Goal: Task Accomplishment & Management: Use online tool/utility

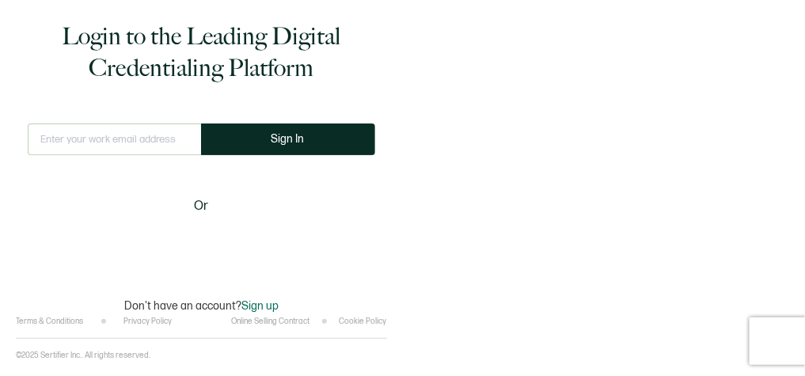
click at [97, 137] on input "text" at bounding box center [114, 139] width 173 height 32
type input "[PERSON_NAME][EMAIL_ADDRESS][PERSON_NAME][DOMAIN_NAME]"
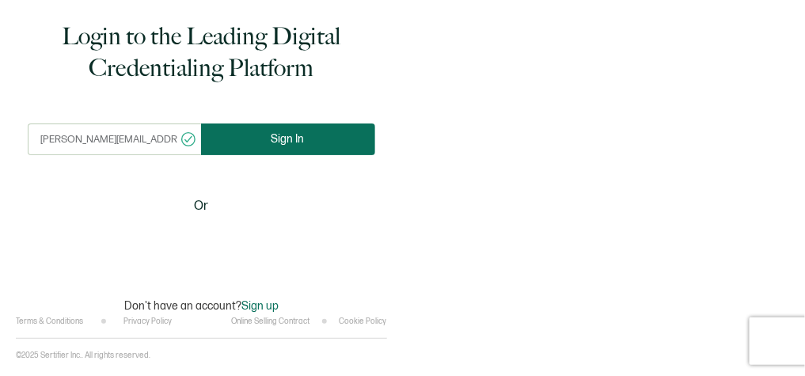
click at [301, 139] on span "Sign In" at bounding box center [287, 139] width 33 height 12
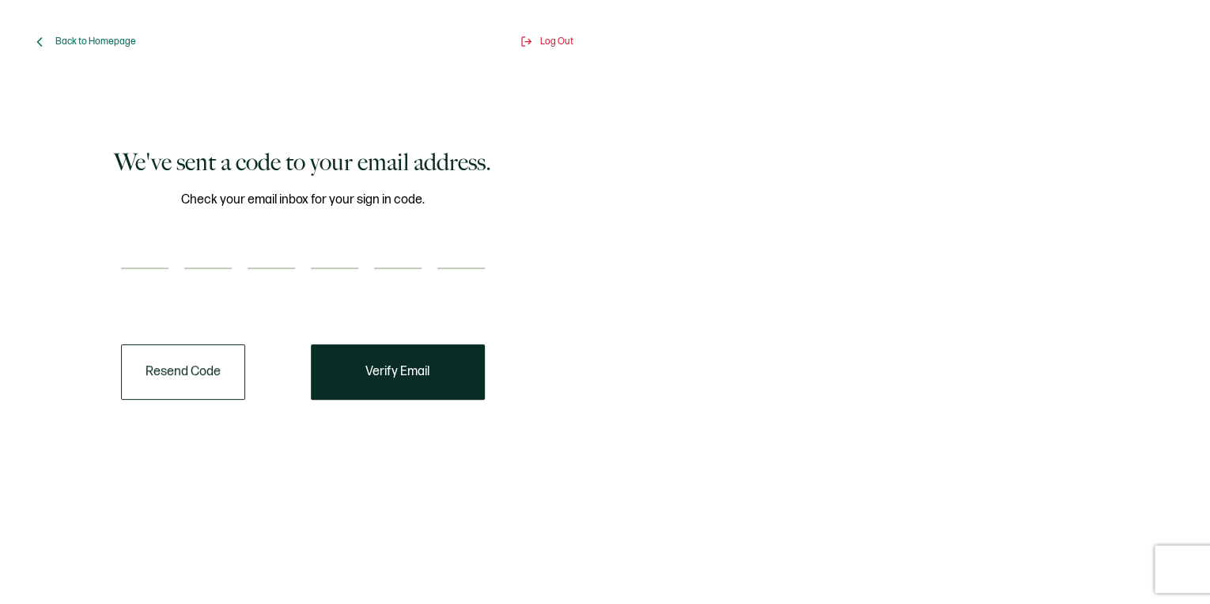
click at [149, 256] on input "number" at bounding box center [144, 253] width 47 height 32
paste input "6"
type input "6"
type input "4"
type input "2"
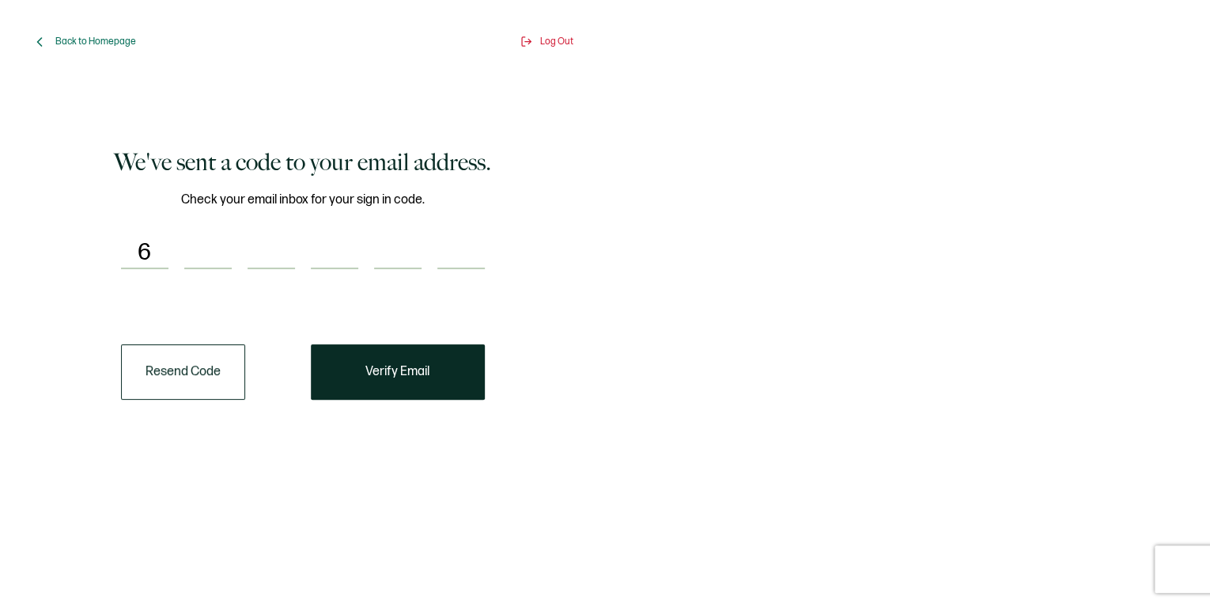
type input "2"
type input "1"
type input "5"
click at [407, 375] on button "Verify Email" at bounding box center [398, 371] width 174 height 55
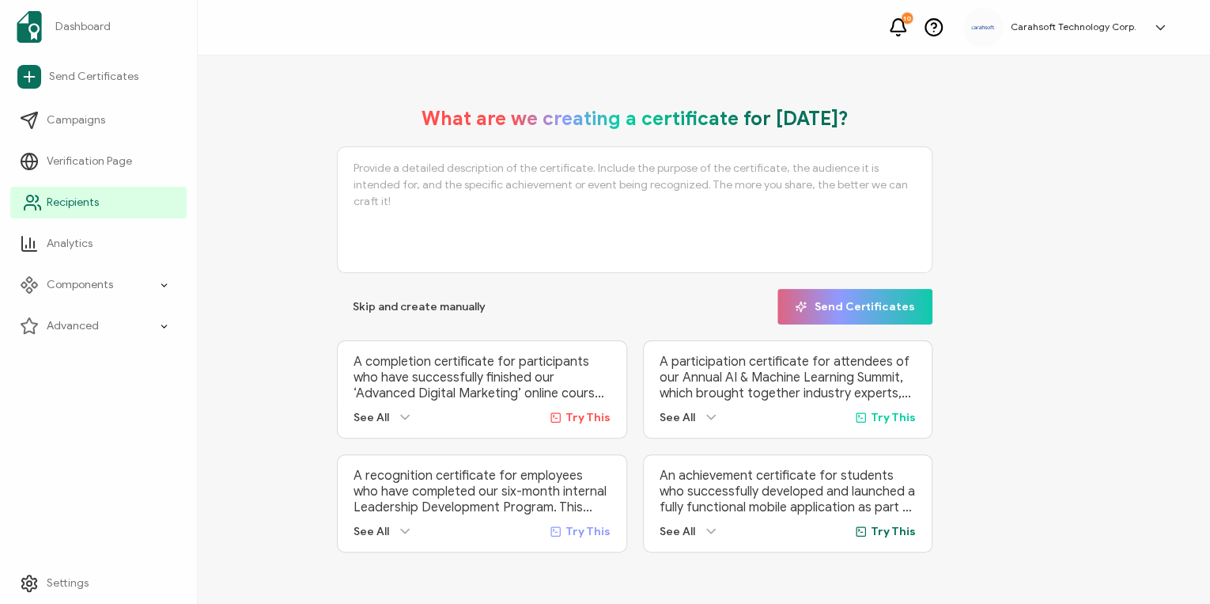
click at [74, 203] on span "Recipients" at bounding box center [73, 203] width 52 height 16
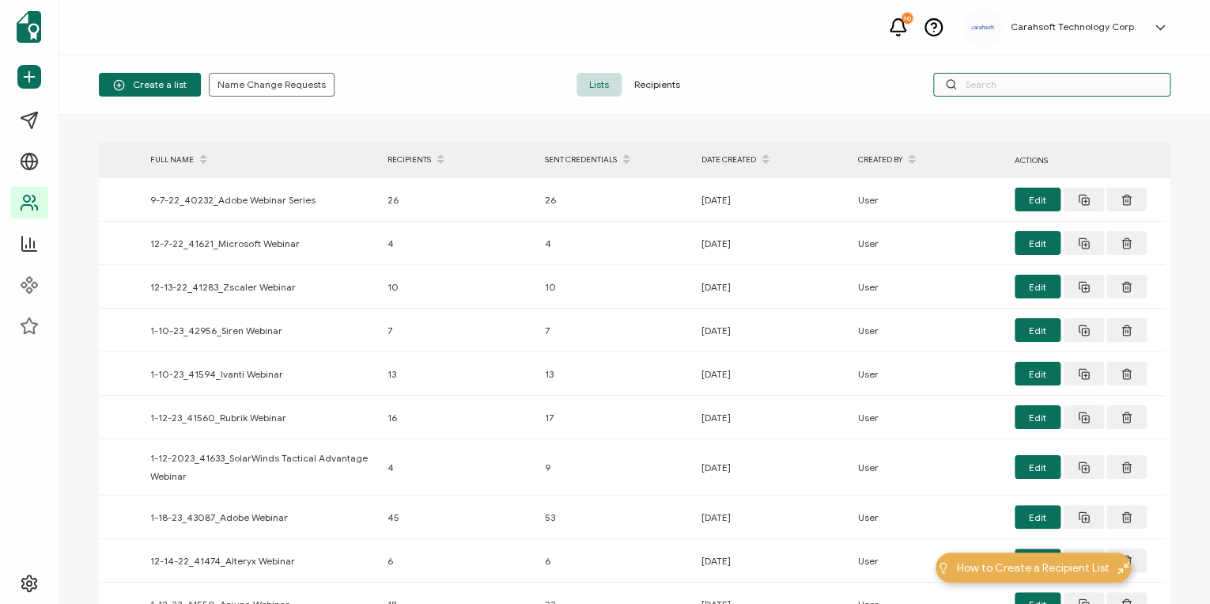
drag, startPoint x: 1004, startPoint y: 78, endPoint x: 1005, endPoint y: 85, distance: 8.0
click at [804, 82] on input "text" at bounding box center [1052, 85] width 237 height 24
paste input "9-10-2025_72007_Adobe Webinar"
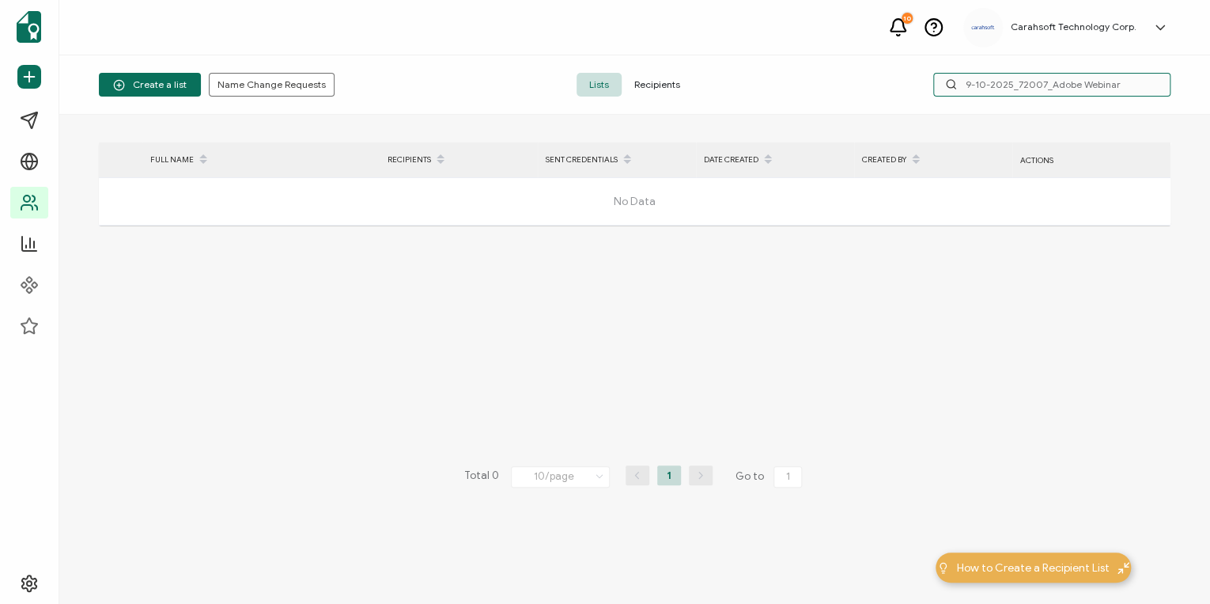
type input "9-10-2025_72007_Adobe Webinar"
click at [804, 97] on div "Create a list Name Change Requests Lists Recipients 9-10-2025_72007_Adobe Webin…" at bounding box center [634, 84] width 1151 height 59
click at [804, 90] on input "9-10-2025_72007_Adobe Webinar" at bounding box center [1052, 85] width 237 height 24
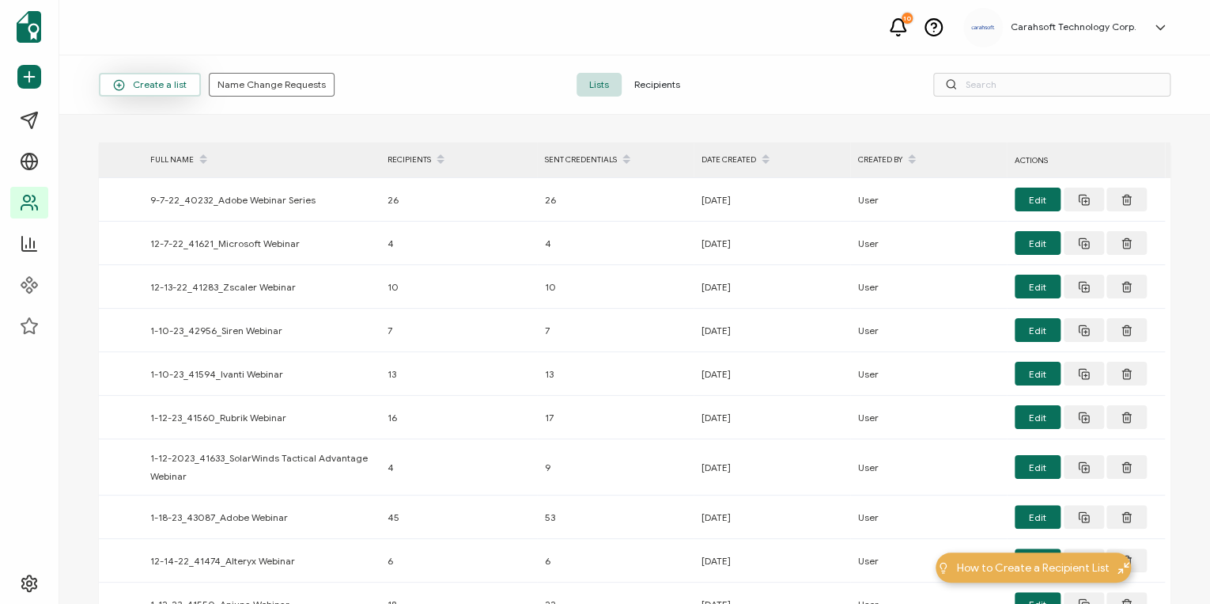
click at [133, 83] on span "Create a list" at bounding box center [150, 85] width 74 height 12
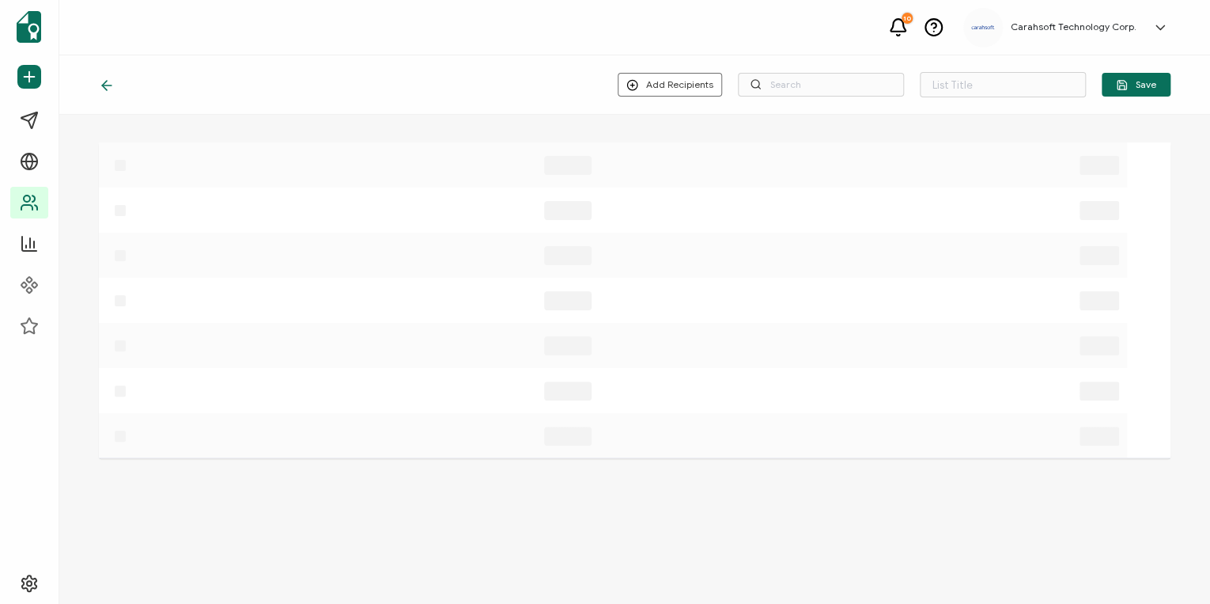
type input "List 1634"
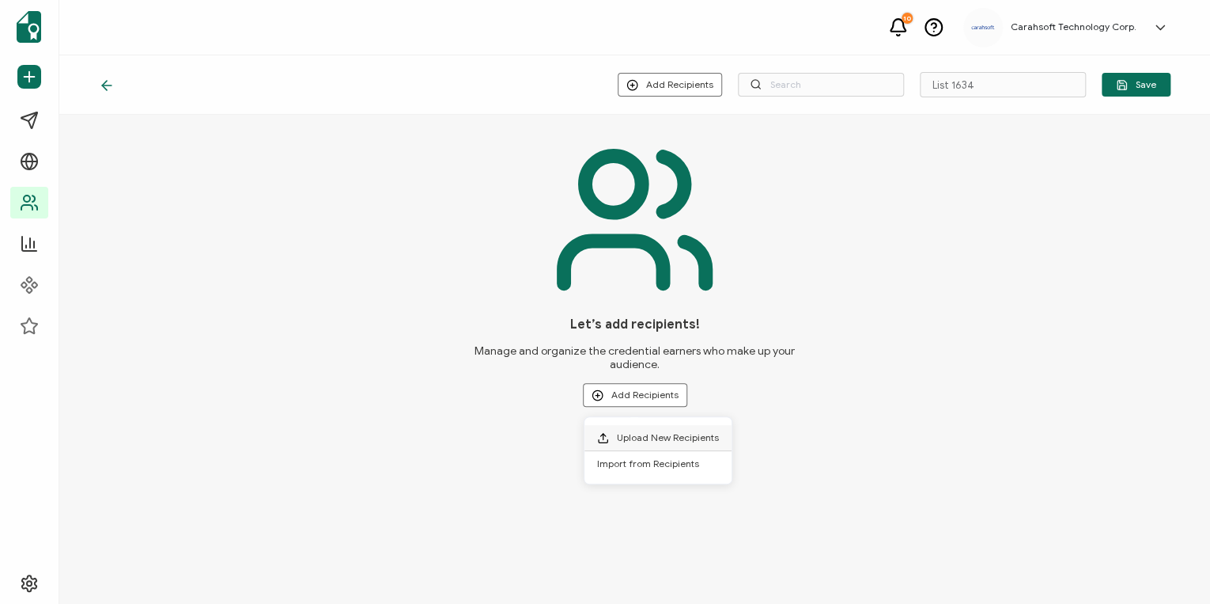
click at [662, 375] on span "Upload New Recipients" at bounding box center [668, 437] width 102 height 12
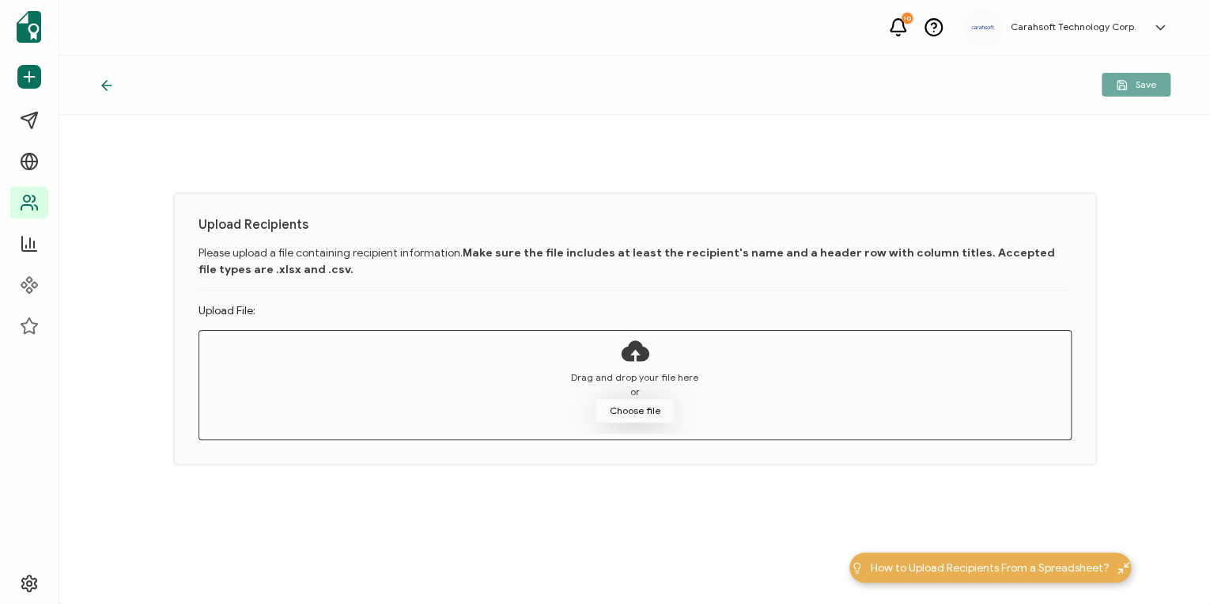
click at [640, 375] on button "Choose file" at bounding box center [635, 411] width 79 height 24
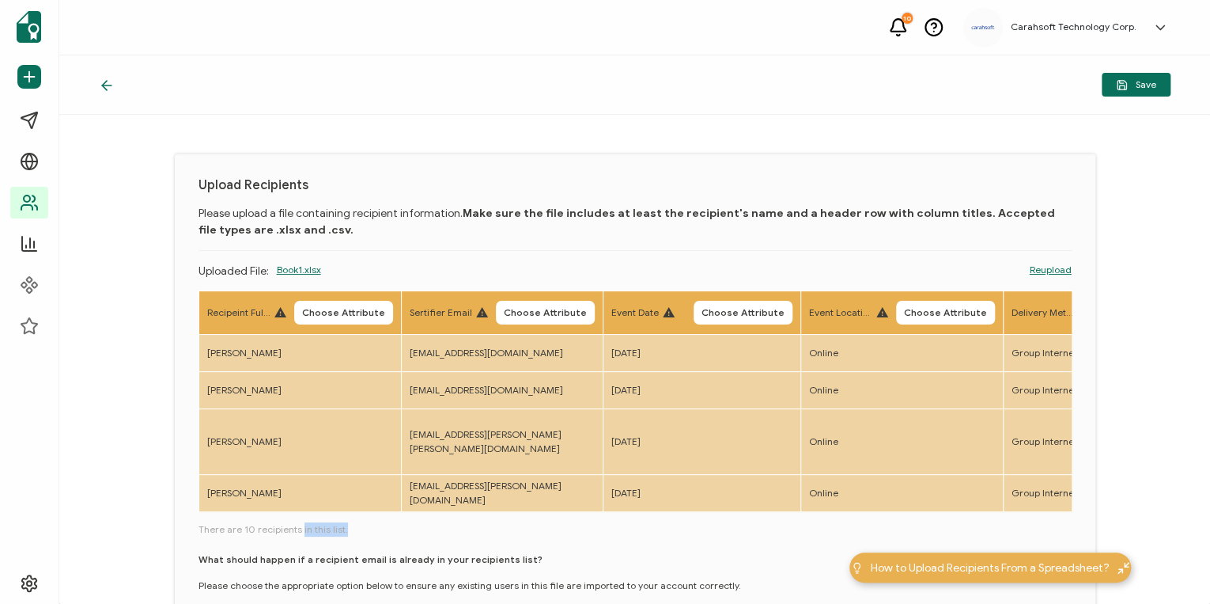
drag, startPoint x: 295, startPoint y: 517, endPoint x: 429, endPoint y: 523, distance: 133.9
click at [429, 375] on div "Recipeint Full Name Choose Attribute Sertifier Email Choose Attribute Event Dat…" at bounding box center [635, 475] width 873 height 371
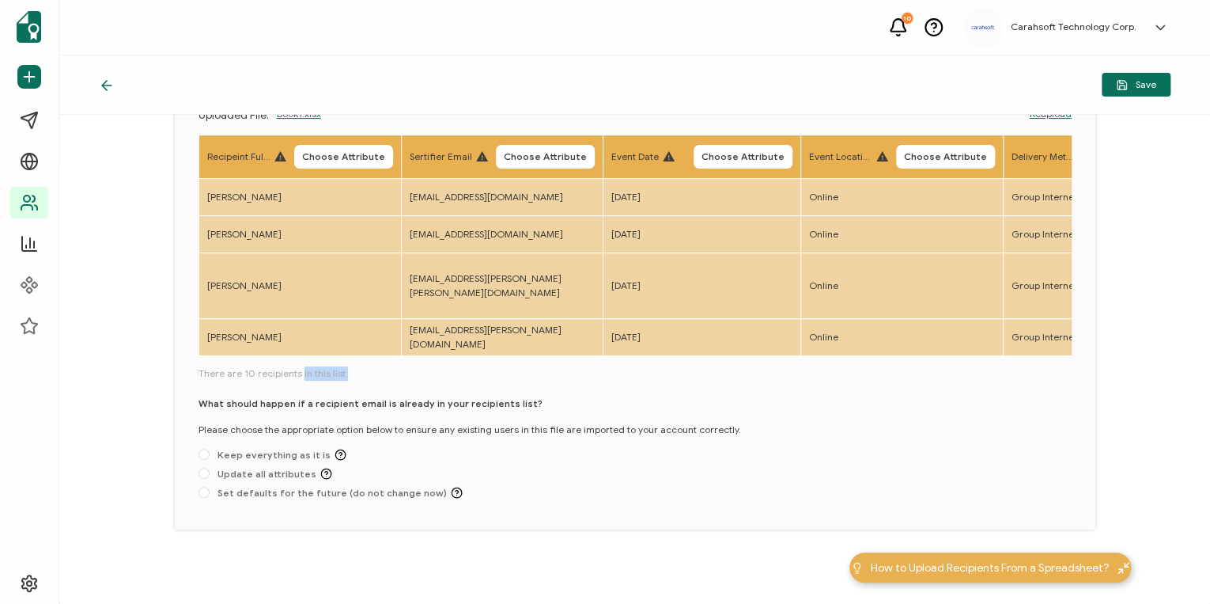
scroll to position [164, 0]
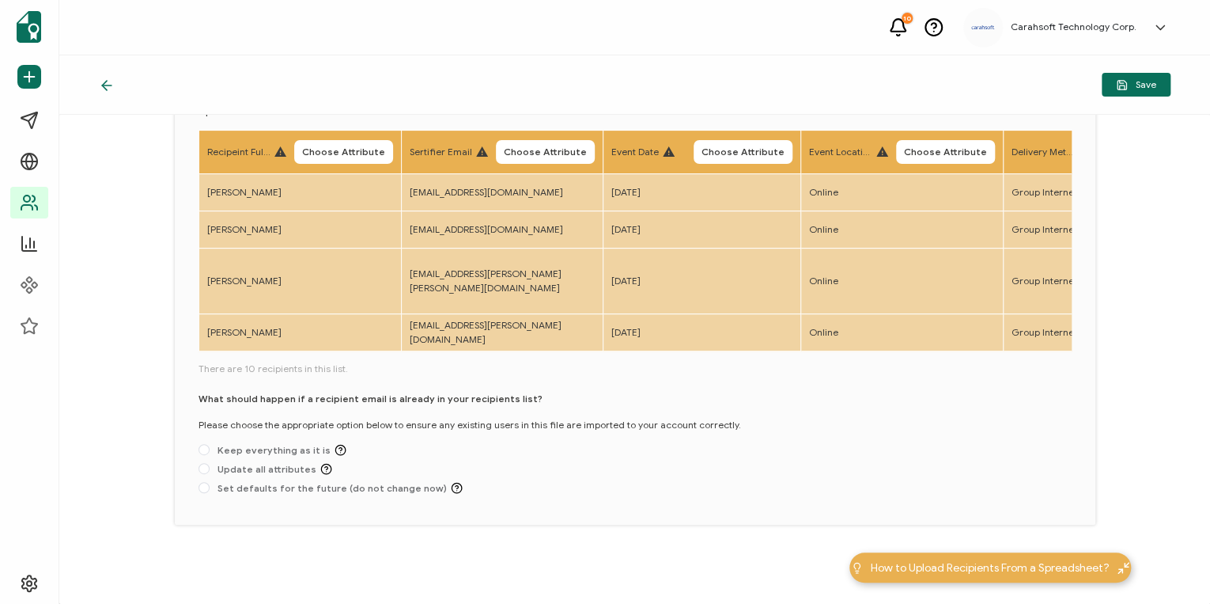
click at [162, 375] on div "Upload Recipients Please upload a file containing recipient information. Make s…" at bounding box center [634, 359] width 1151 height 489
click at [356, 147] on span "Choose Attribute" at bounding box center [343, 151] width 83 height 9
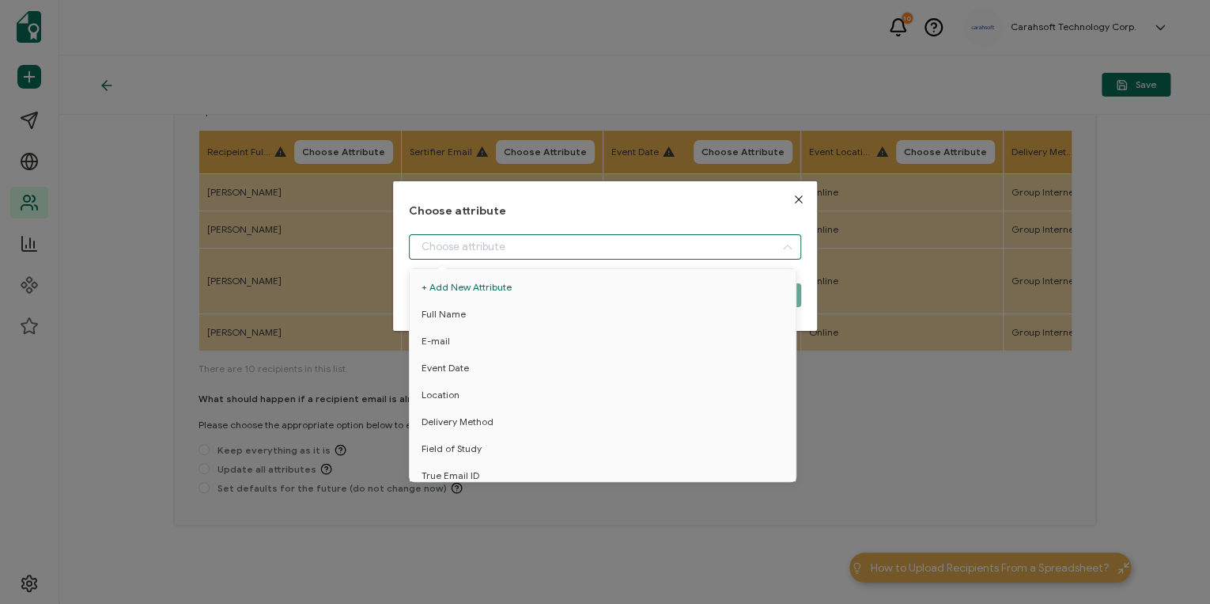
click at [492, 244] on input "dialog" at bounding box center [605, 246] width 392 height 25
click at [468, 316] on li "Full Name" at bounding box center [605, 314] width 399 height 27
type input "Full Name"
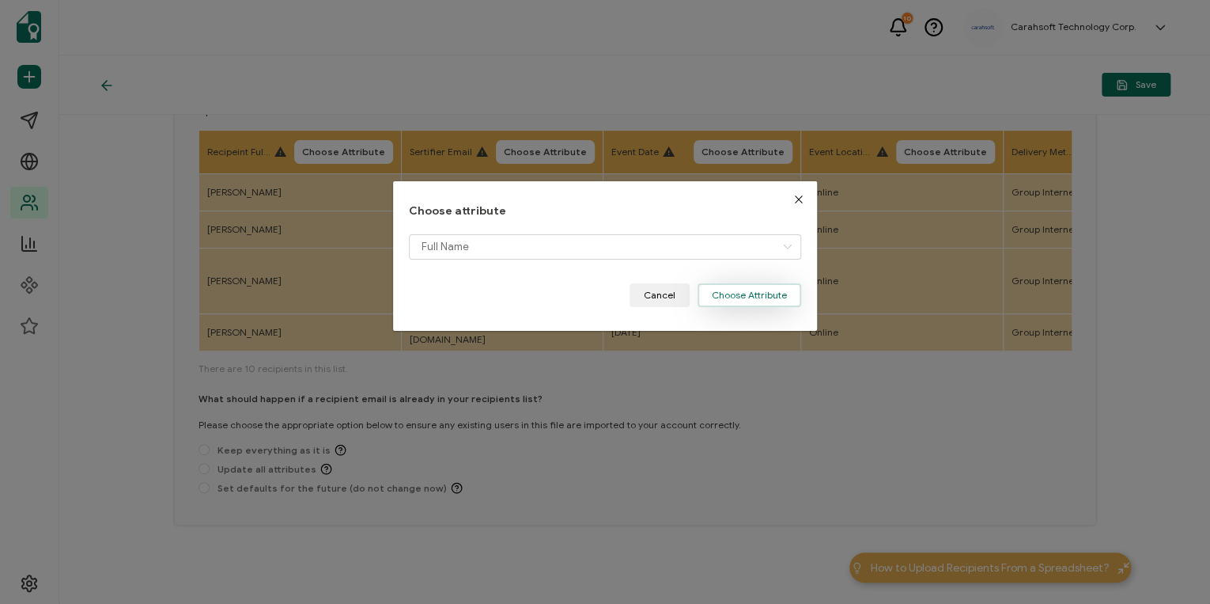
click at [731, 301] on button "Choose Attribute" at bounding box center [750, 295] width 104 height 24
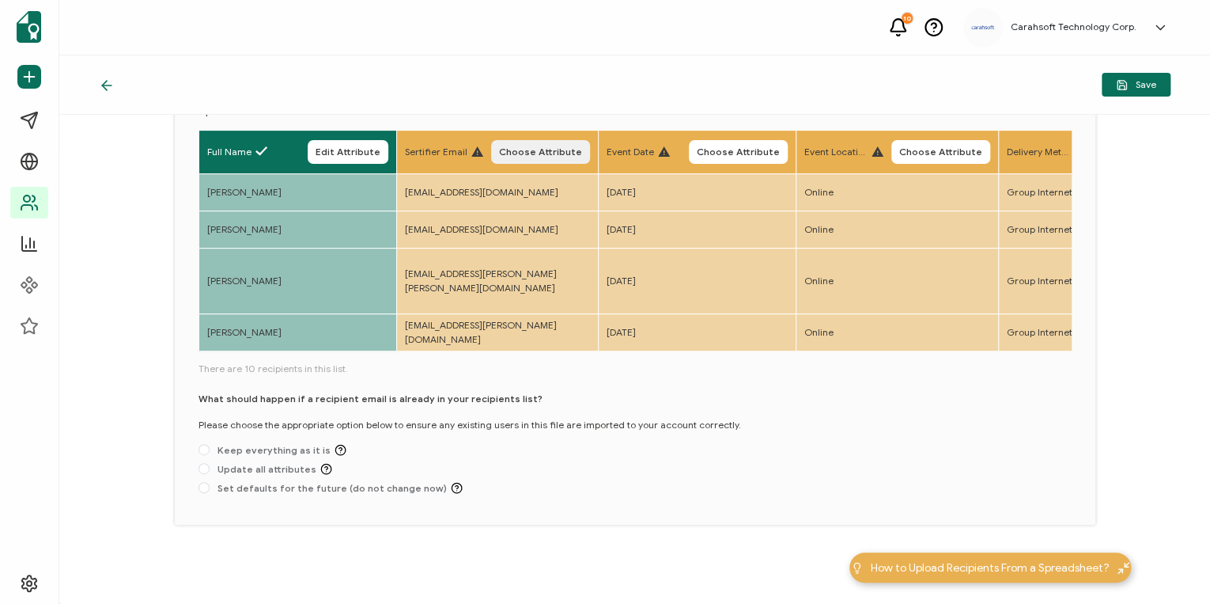
click at [544, 150] on span "Choose Attribute" at bounding box center [540, 151] width 83 height 9
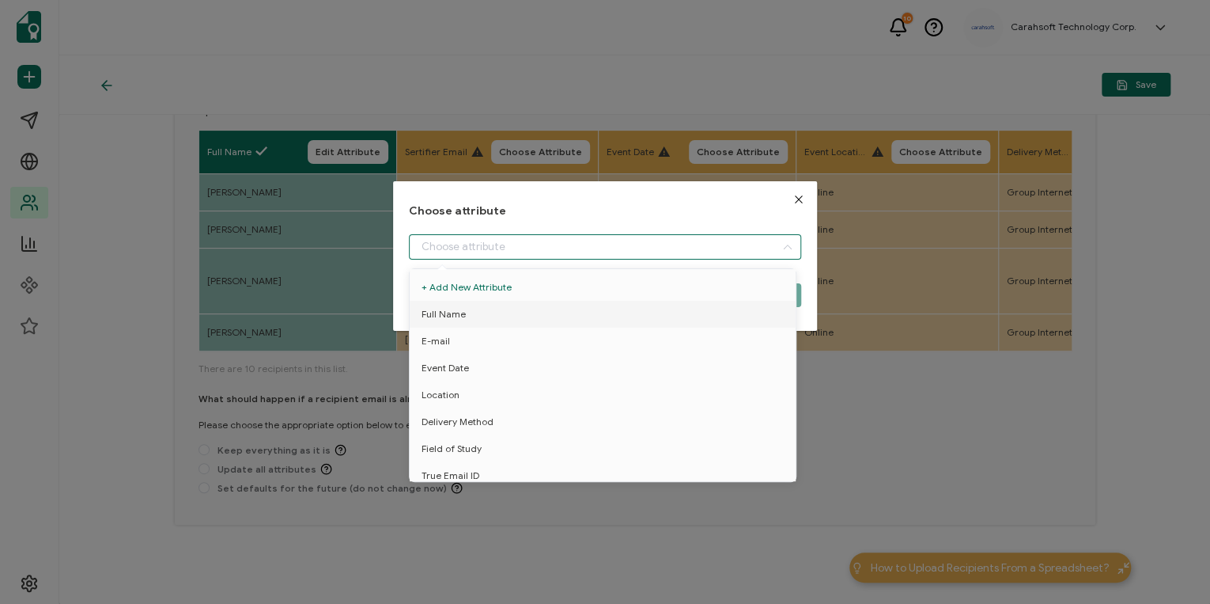
click at [554, 244] on input "dialog" at bounding box center [605, 246] width 392 height 25
click at [551, 244] on input "dialog" at bounding box center [605, 246] width 392 height 25
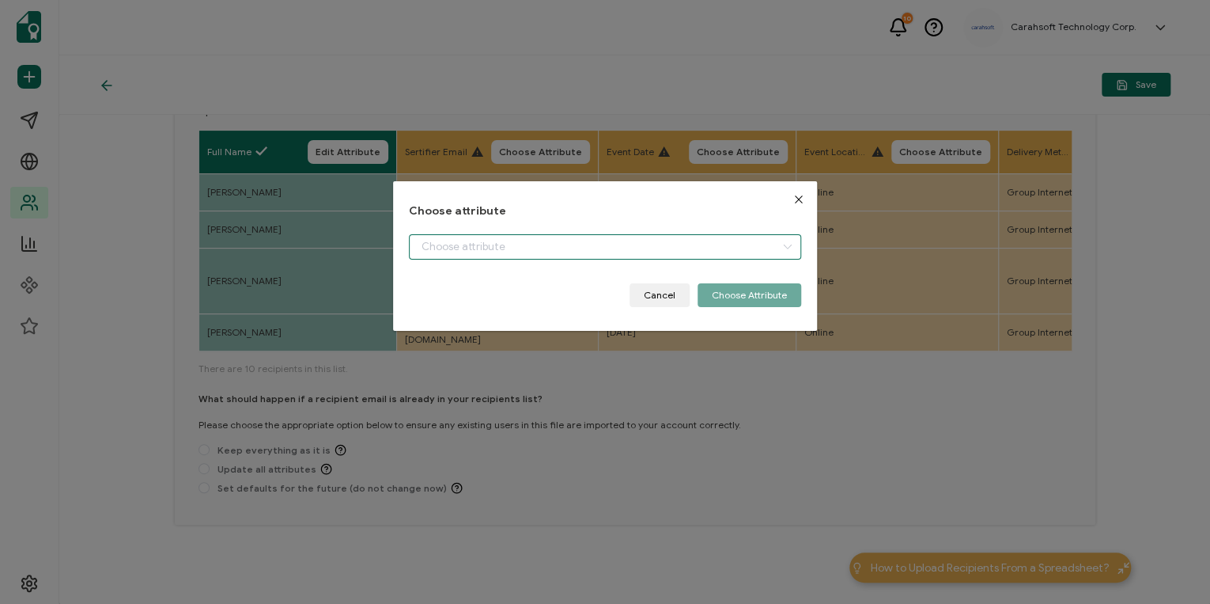
click at [551, 244] on input "dialog" at bounding box center [605, 246] width 392 height 25
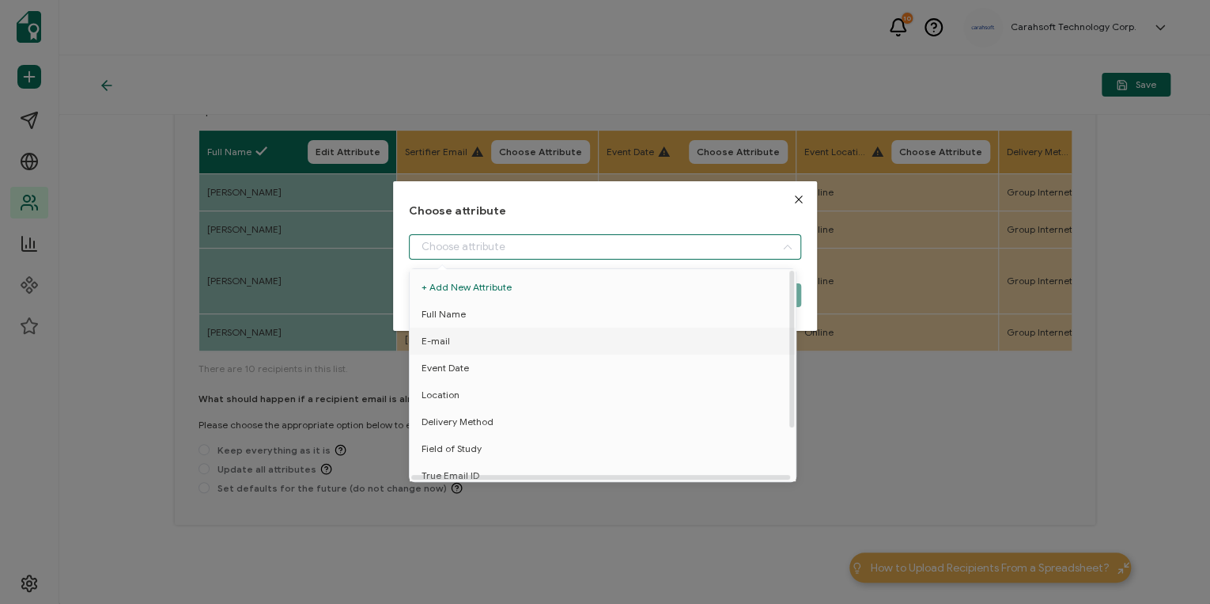
click at [462, 347] on li "E-mail" at bounding box center [605, 341] width 399 height 27
type input "E-mail"
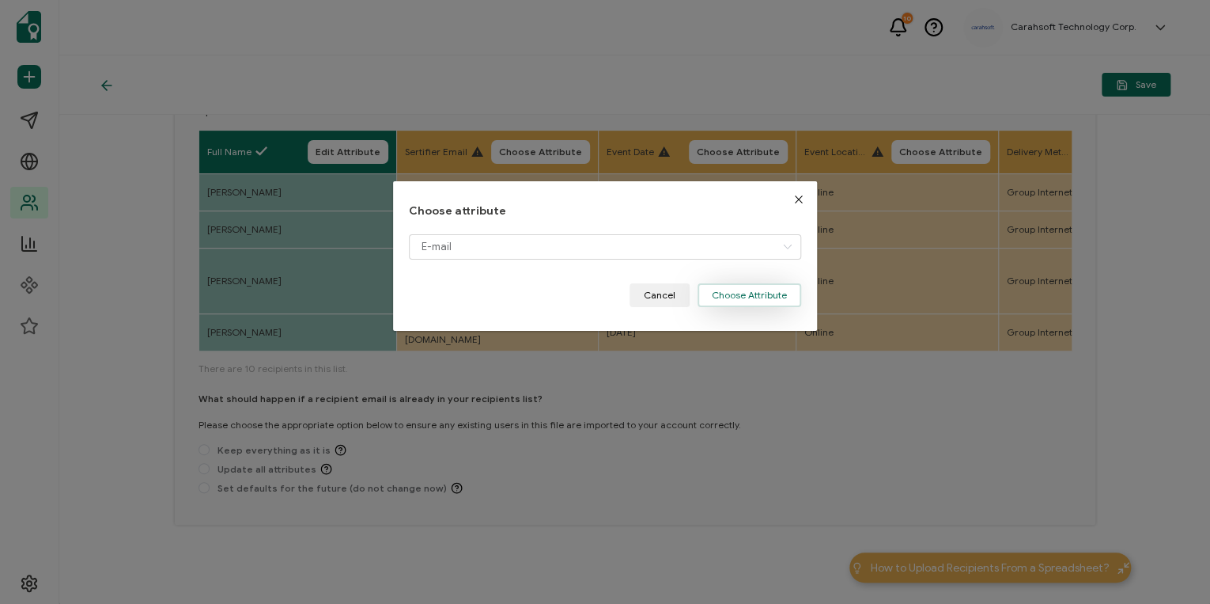
click at [770, 301] on button "Choose Attribute" at bounding box center [750, 295] width 104 height 24
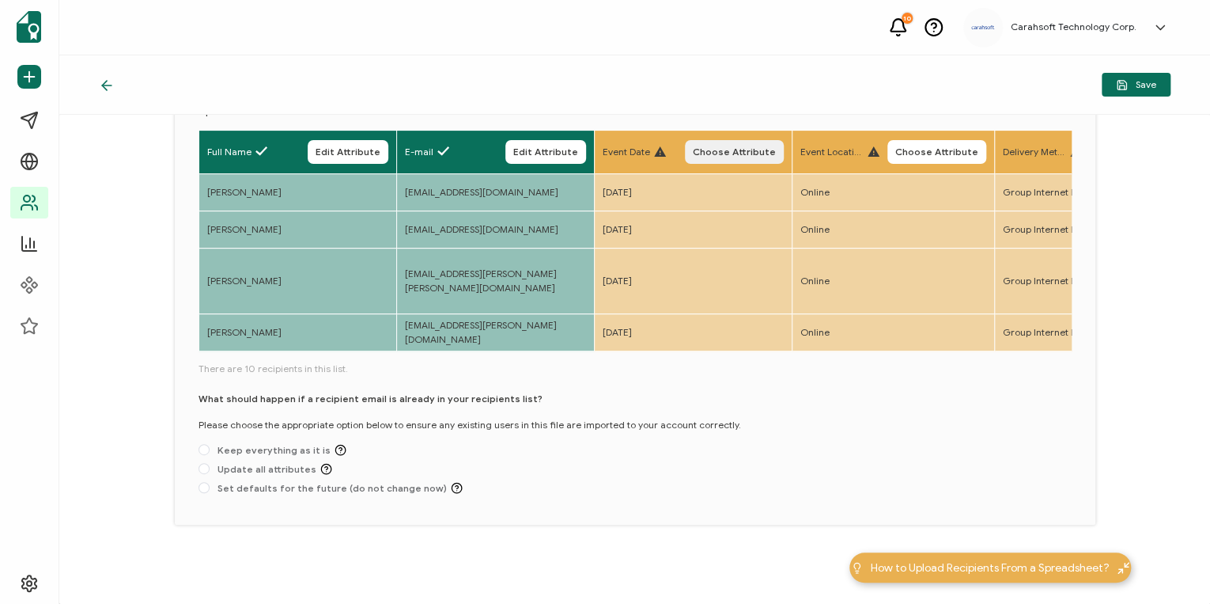
click at [748, 147] on span "Choose Attribute" at bounding box center [734, 151] width 83 height 9
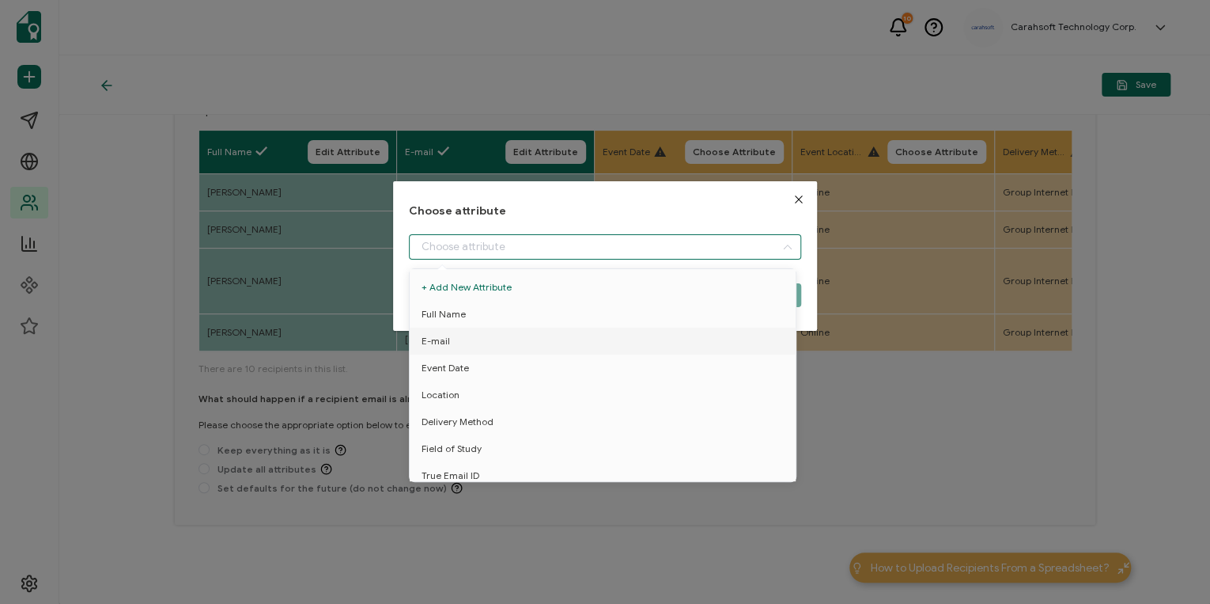
click at [712, 244] on input "dialog" at bounding box center [605, 246] width 392 height 25
click at [481, 364] on li "Event Date" at bounding box center [605, 367] width 399 height 27
type input "Event Date"
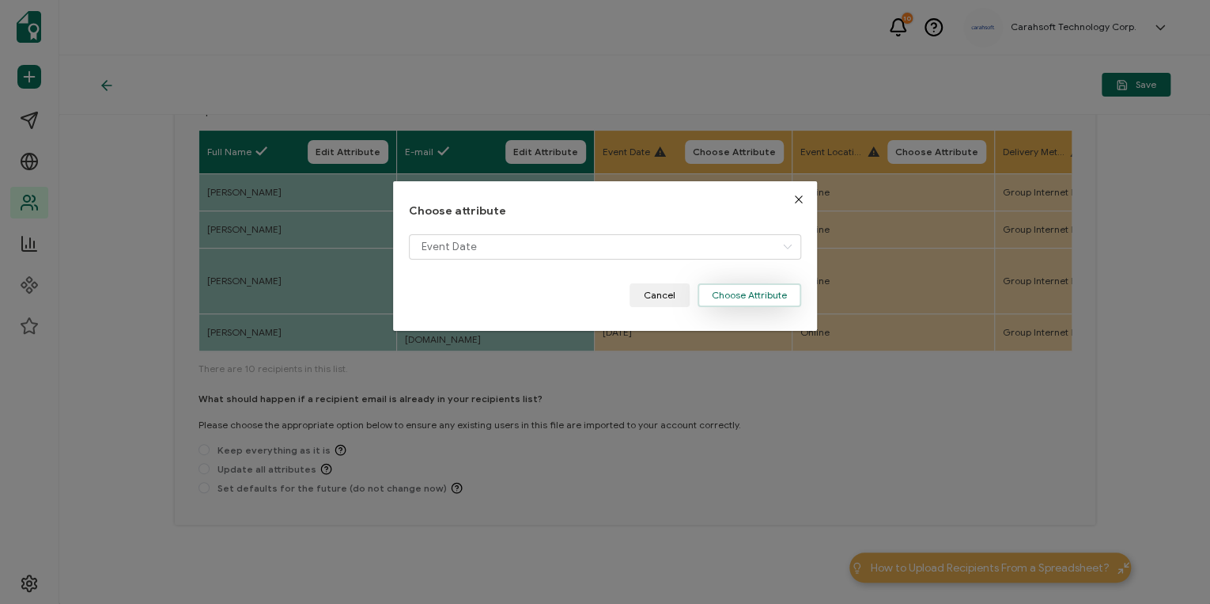
click at [750, 291] on button "Choose Attribute" at bounding box center [750, 295] width 104 height 24
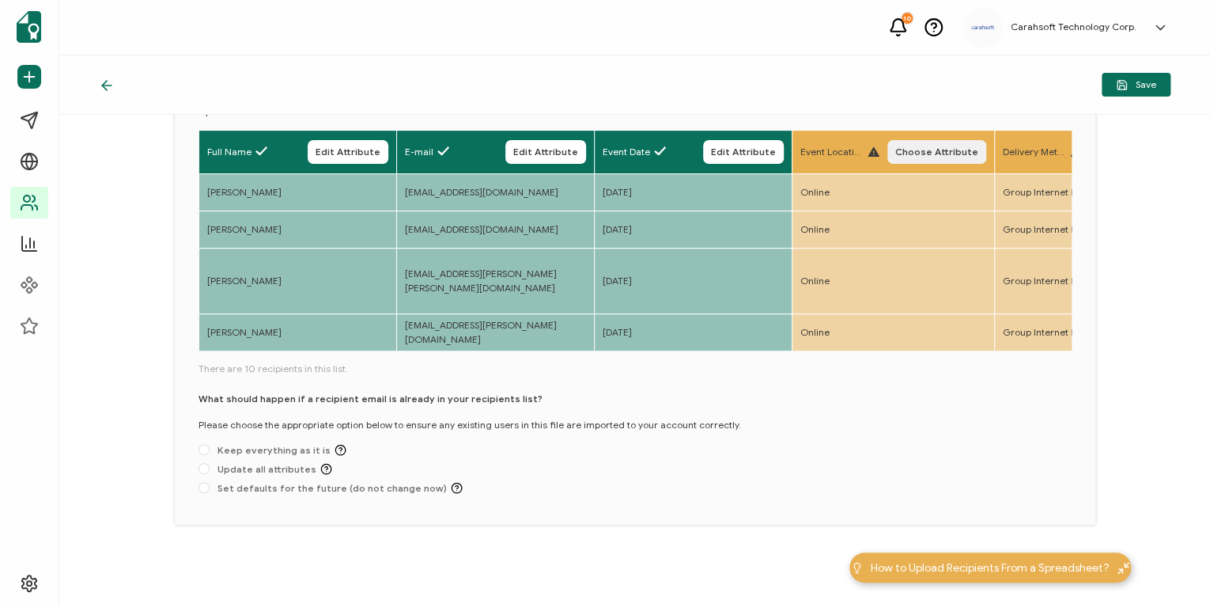
click at [804, 152] on span "Choose Attribute" at bounding box center [937, 151] width 83 height 9
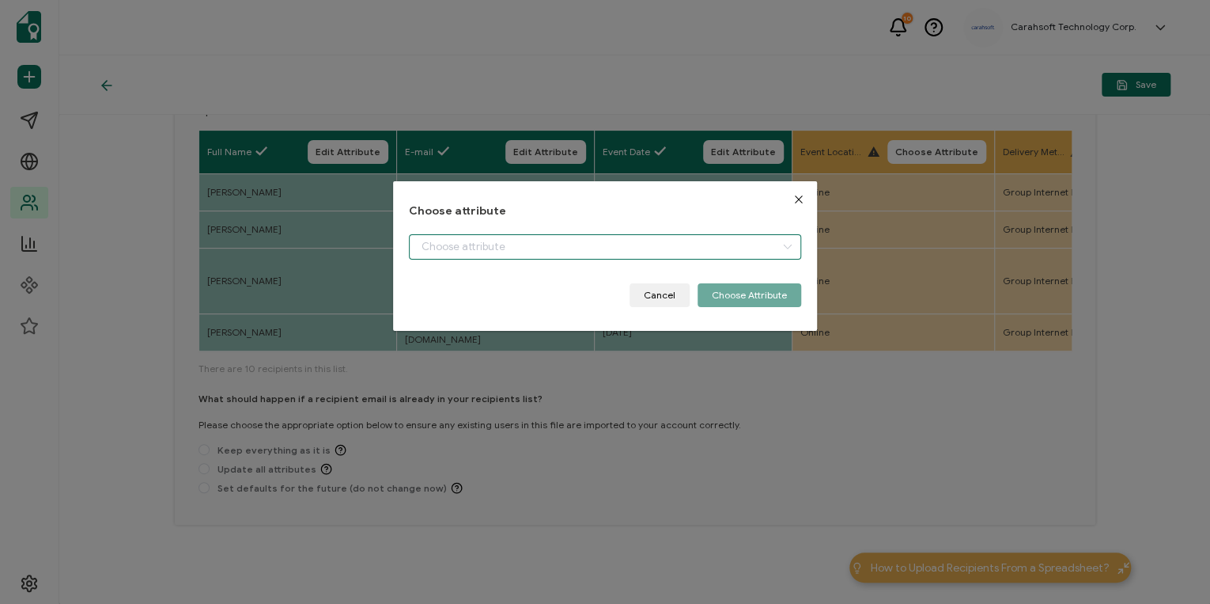
click at [647, 238] on input "dialog" at bounding box center [605, 246] width 392 height 25
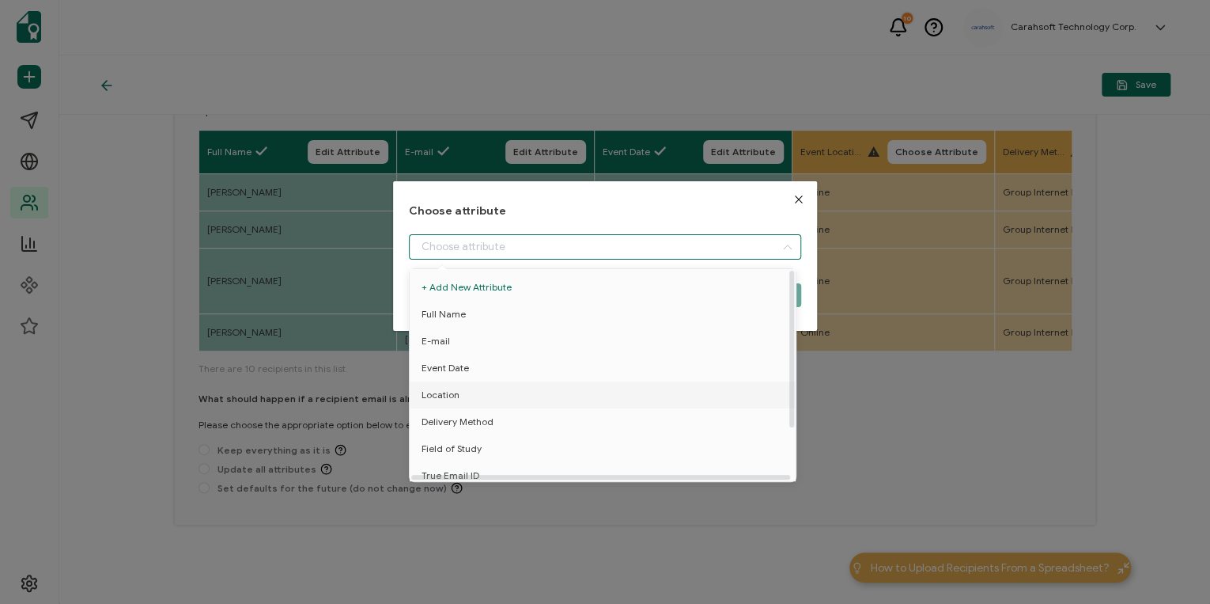
click at [447, 375] on span "Location" at bounding box center [441, 394] width 38 height 27
type input "Location"
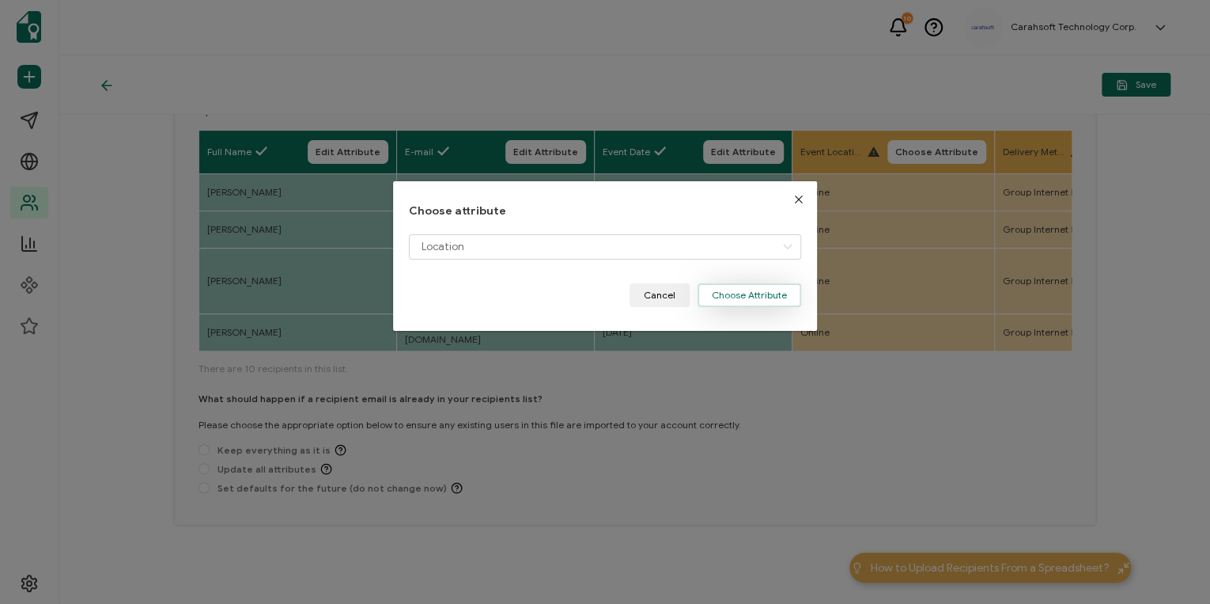
click at [746, 304] on button "Choose Attribute" at bounding box center [750, 295] width 104 height 24
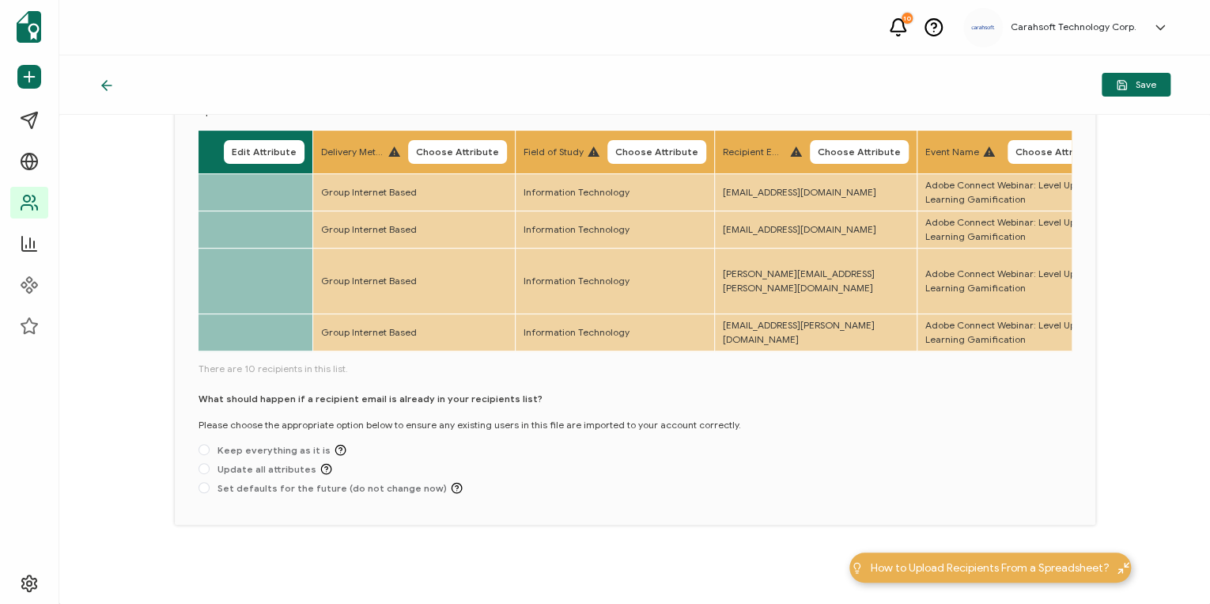
scroll to position [0, 701]
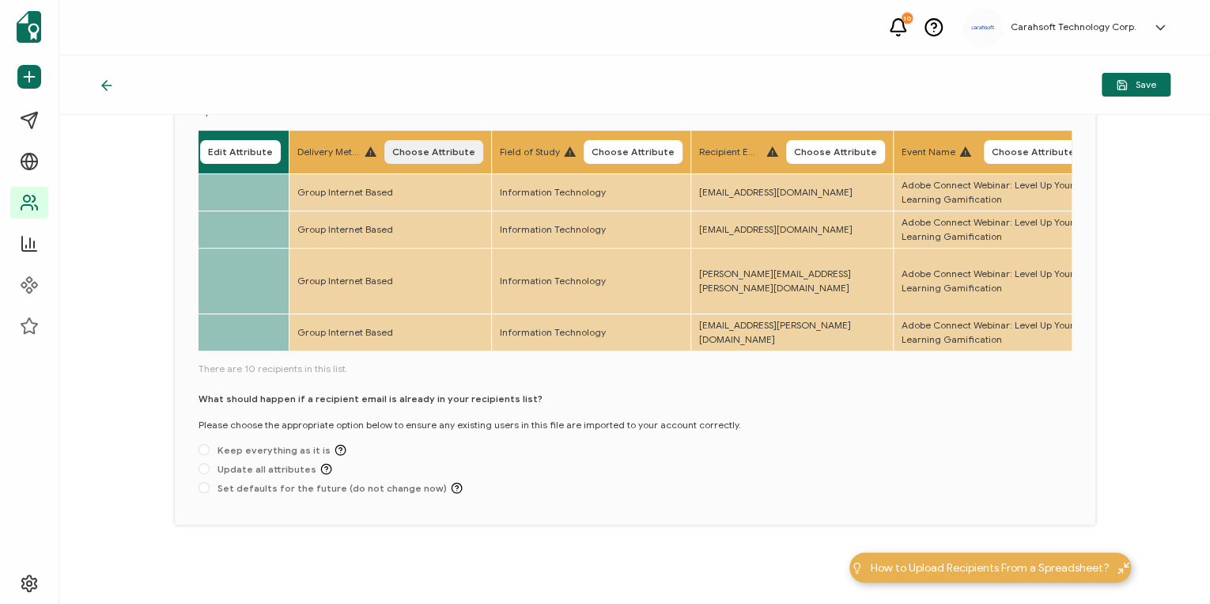
click at [431, 149] on span "Choose Attribute" at bounding box center [433, 151] width 83 height 9
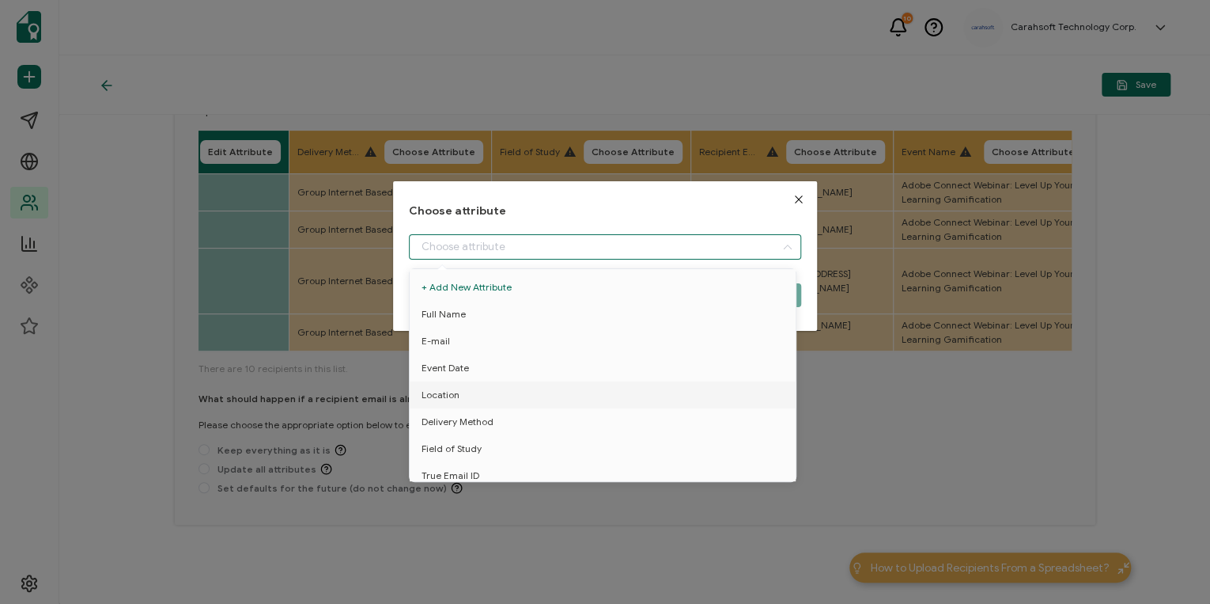
click at [462, 248] on input "dialog" at bounding box center [605, 246] width 392 height 25
click at [452, 375] on span "Delivery Method" at bounding box center [458, 421] width 72 height 27
type input "Delivery Method"
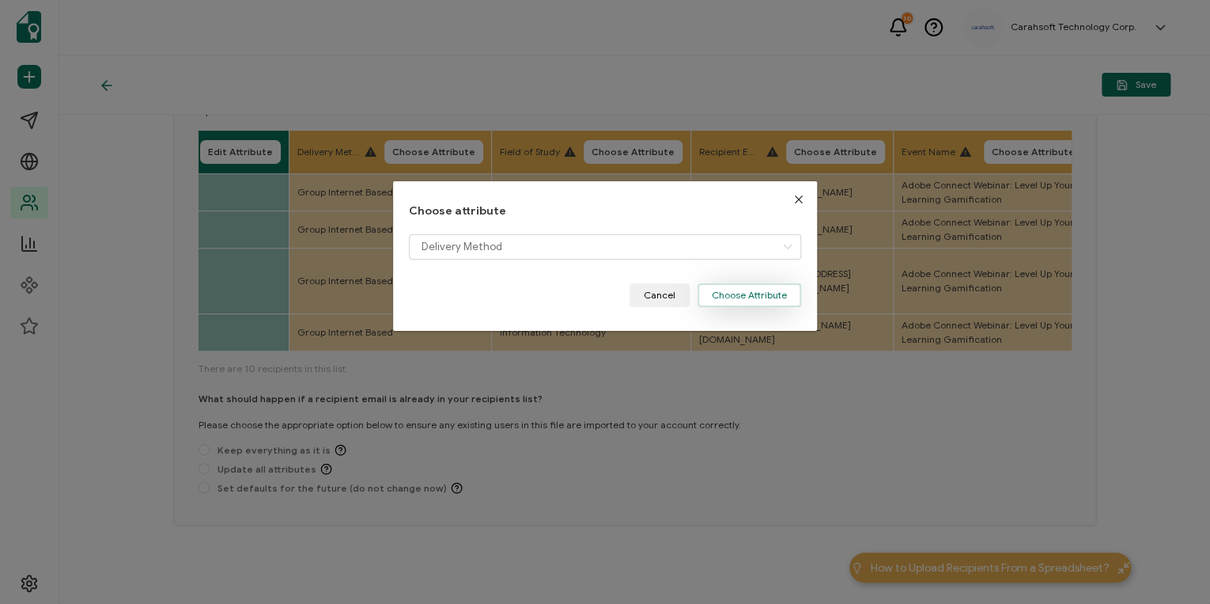
click at [732, 297] on button "Choose Attribute" at bounding box center [750, 295] width 104 height 24
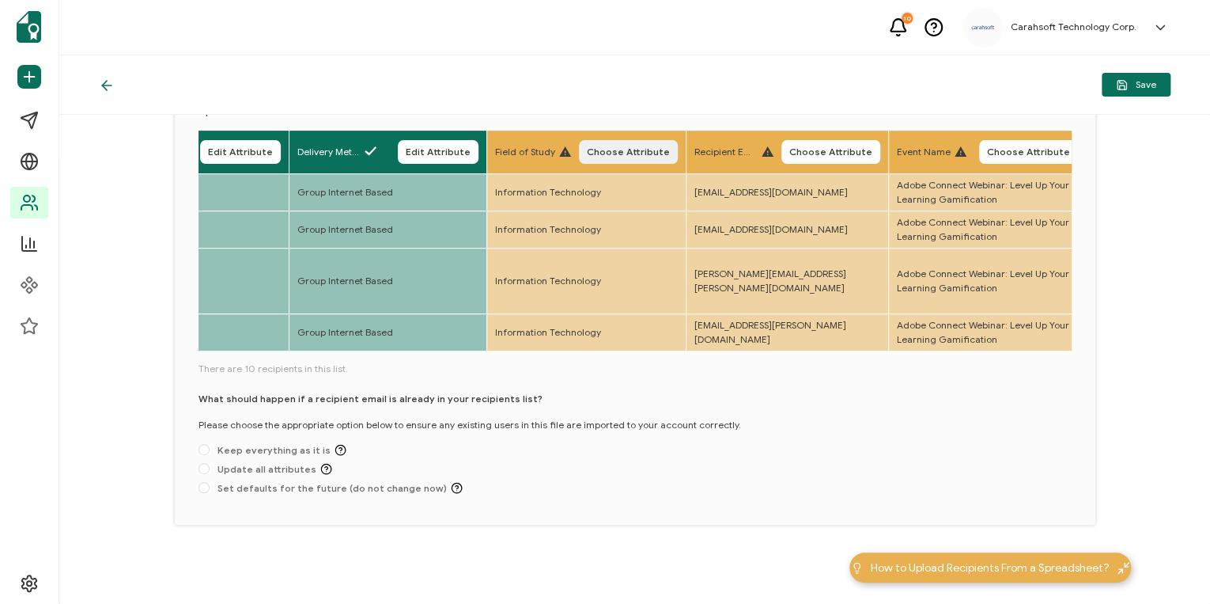
click at [627, 140] on button "Choose Attribute" at bounding box center [628, 152] width 99 height 24
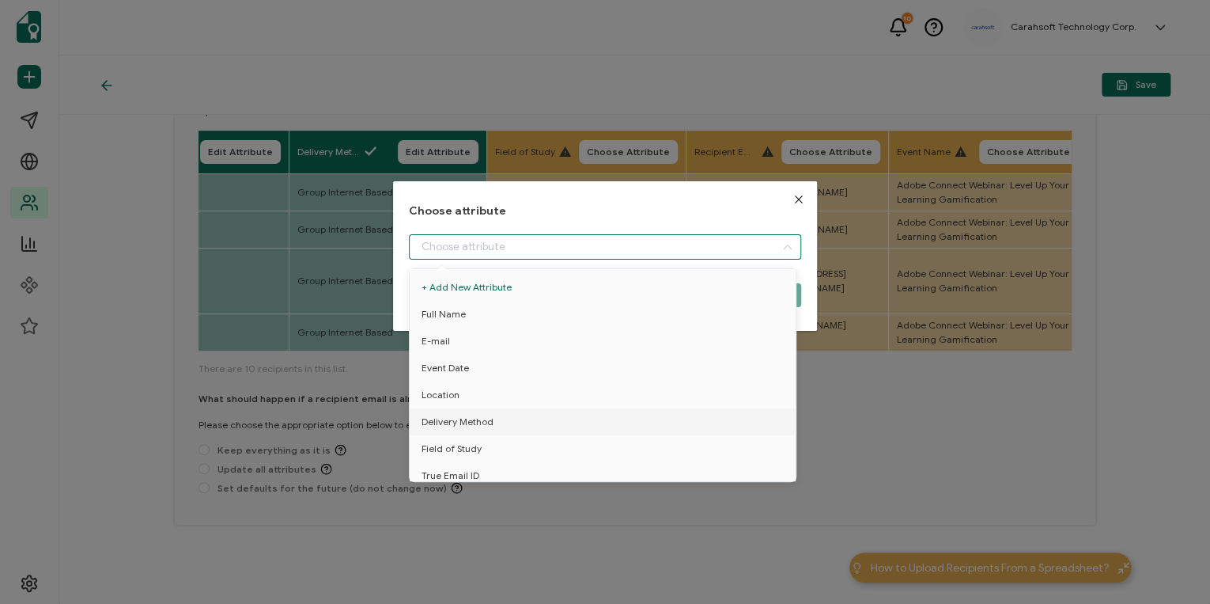
click at [497, 259] on input "dialog" at bounding box center [605, 246] width 392 height 25
click at [460, 375] on span "Field of Study" at bounding box center [452, 448] width 60 height 27
type input "Field of Study"
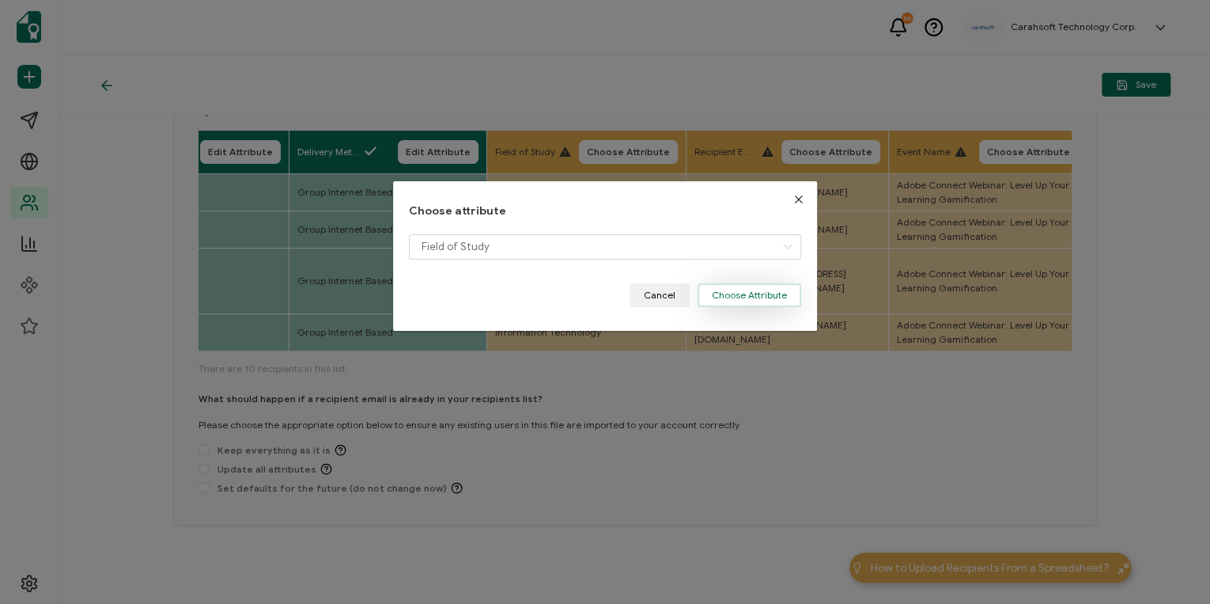
click at [757, 294] on button "Choose Attribute" at bounding box center [750, 295] width 104 height 24
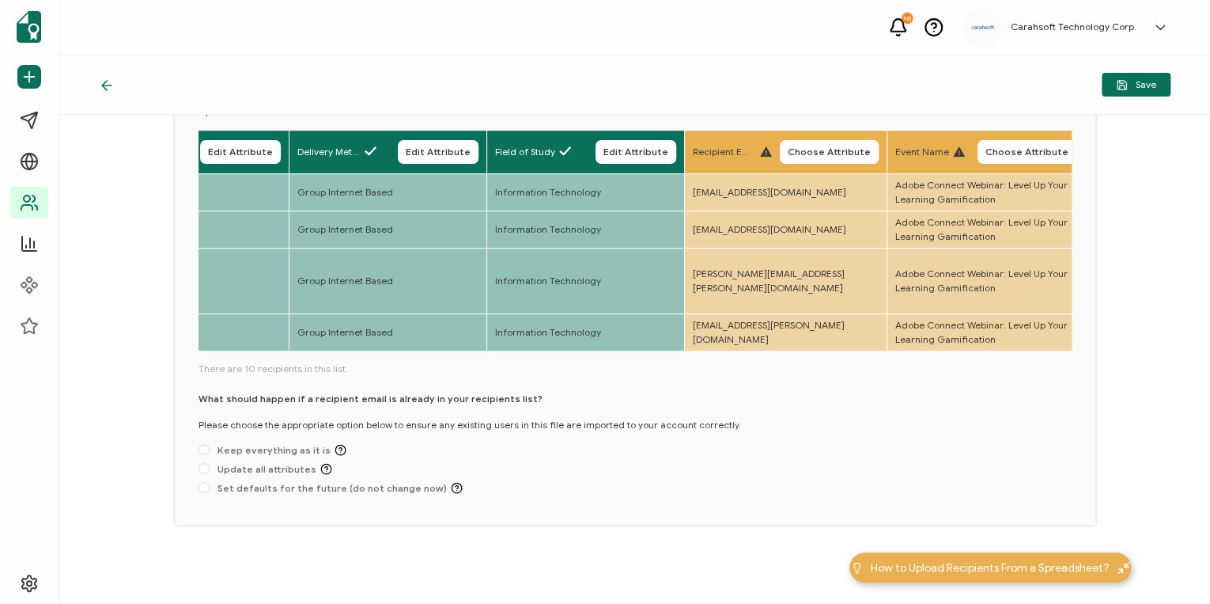
click at [804, 133] on th "Recipient Email Choose Attribute" at bounding box center [785, 153] width 203 height 44
click at [797, 150] on span "Choose Attribute" at bounding box center [829, 151] width 83 height 9
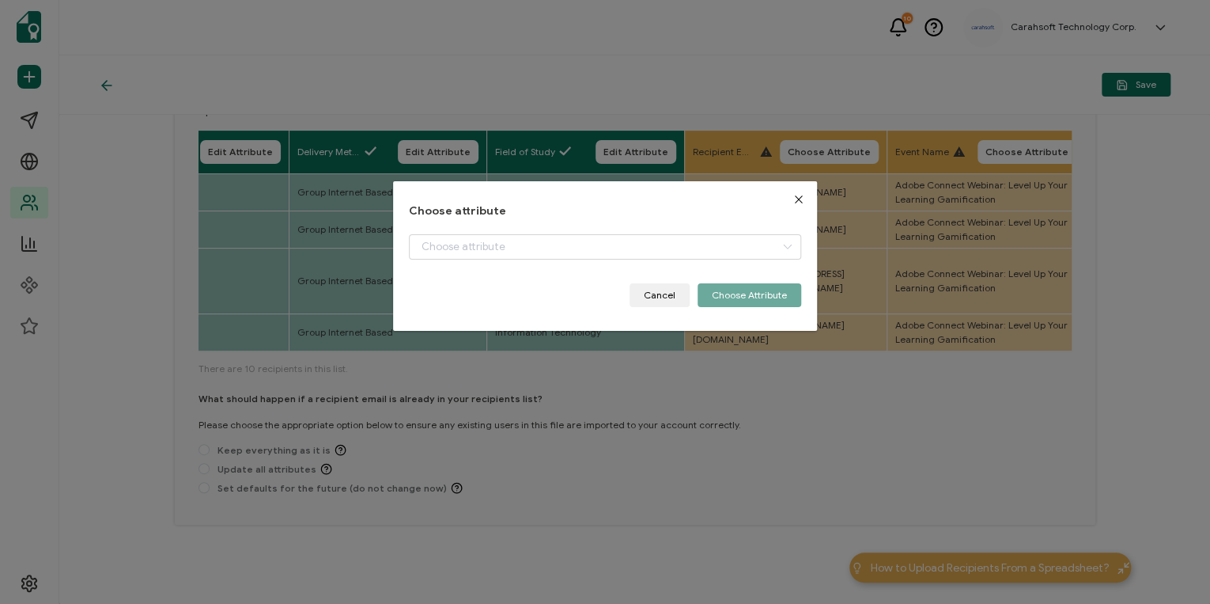
click at [559, 259] on div "dialog" at bounding box center [605, 258] width 392 height 49
click at [559, 249] on input "dialog" at bounding box center [605, 246] width 392 height 25
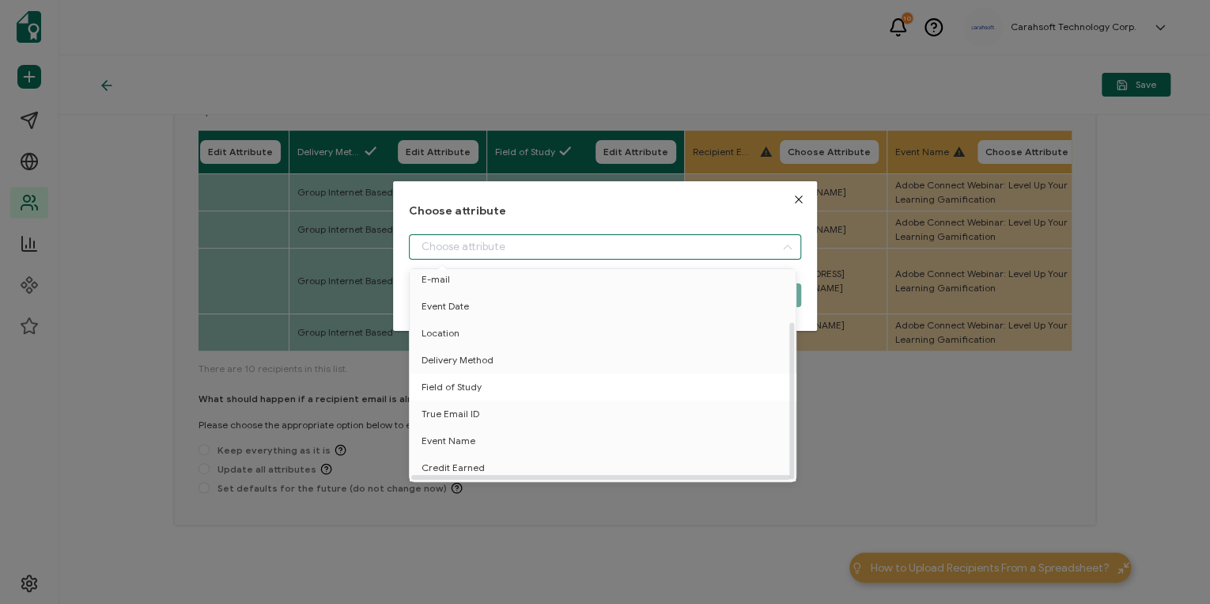
scroll to position [69, 0]
click at [468, 375] on span "True Email ID" at bounding box center [451, 413] width 58 height 27
type input "True Email ID"
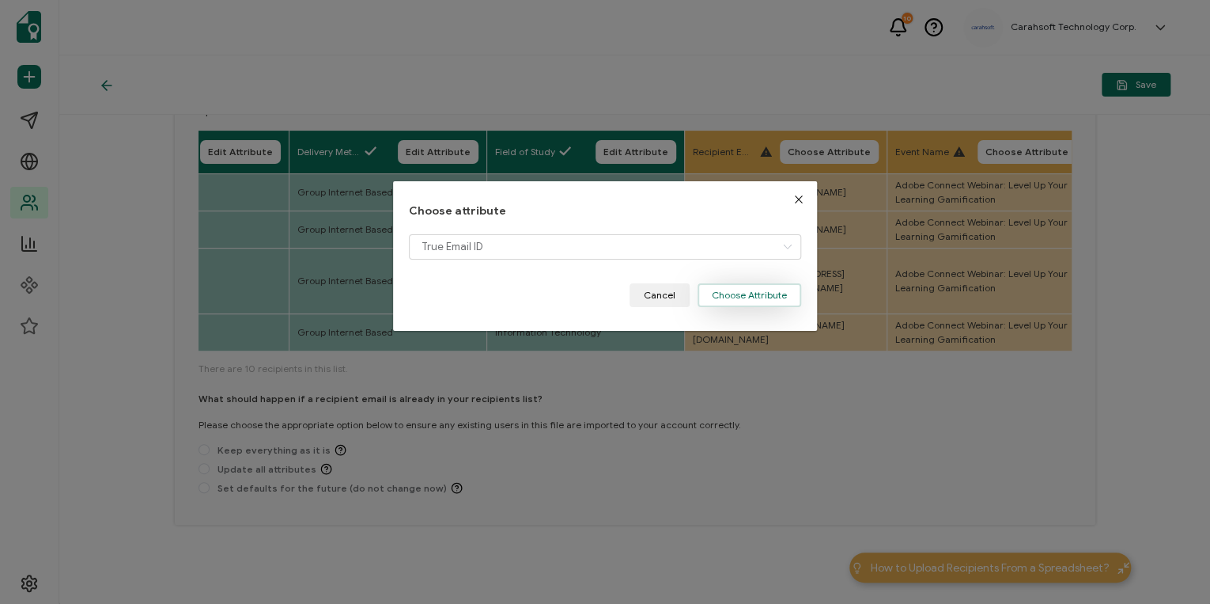
click at [763, 285] on button "Choose Attribute" at bounding box center [750, 295] width 104 height 24
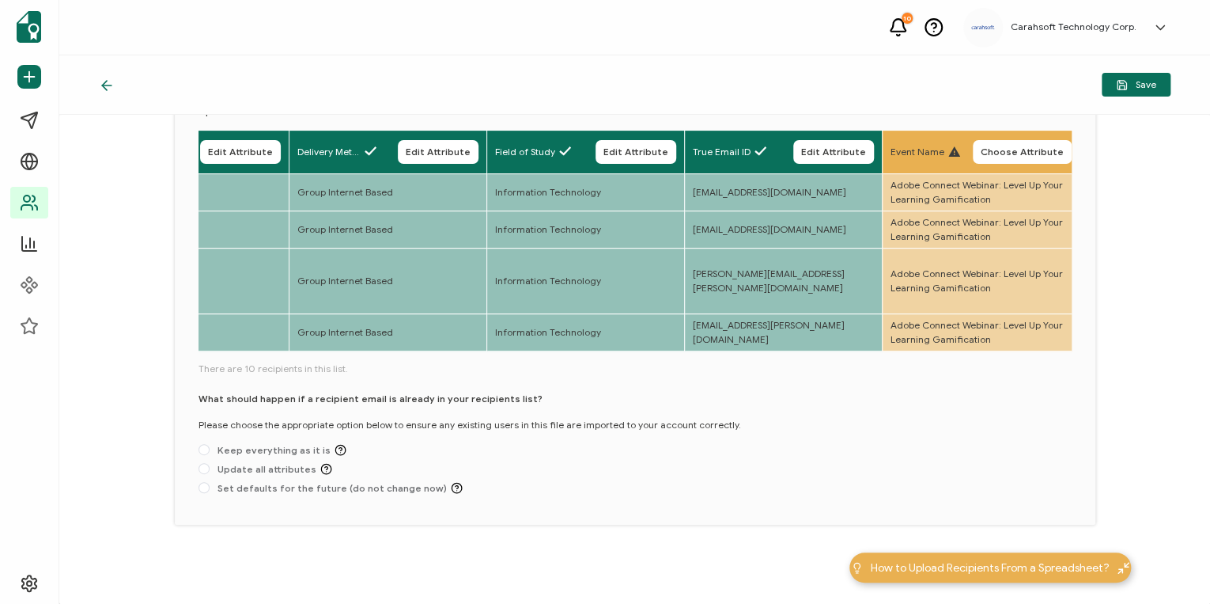
drag, startPoint x: 357, startPoint y: 354, endPoint x: 411, endPoint y: 356, distance: 54.6
click at [411, 356] on div "Full Name Edit Attribute E-mail Edit Attribute Event Date Edit Attribute Locati…" at bounding box center [635, 315] width 873 height 371
drag, startPoint x: 411, startPoint y: 352, endPoint x: 458, endPoint y: 354, distance: 46.7
click at [458, 354] on div "Full Name Edit Attribute E-mail Edit Attribute Event Date Edit Attribute Locati…" at bounding box center [635, 315] width 873 height 371
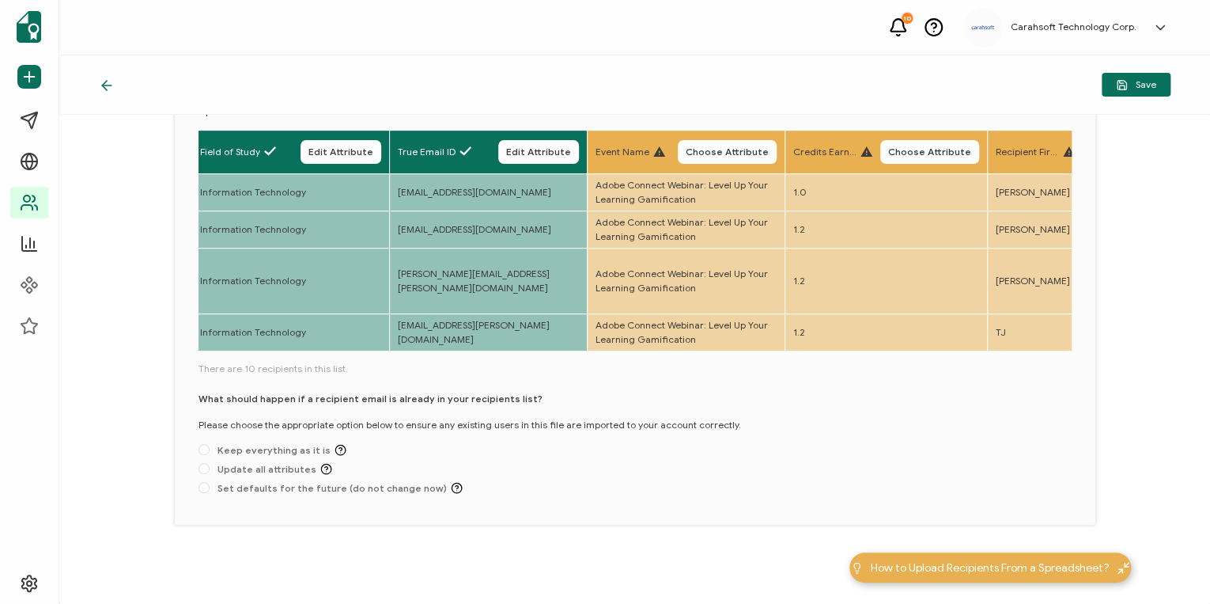
scroll to position [0, 1000]
click at [746, 147] on span "Choose Attribute" at bounding box center [723, 151] width 83 height 9
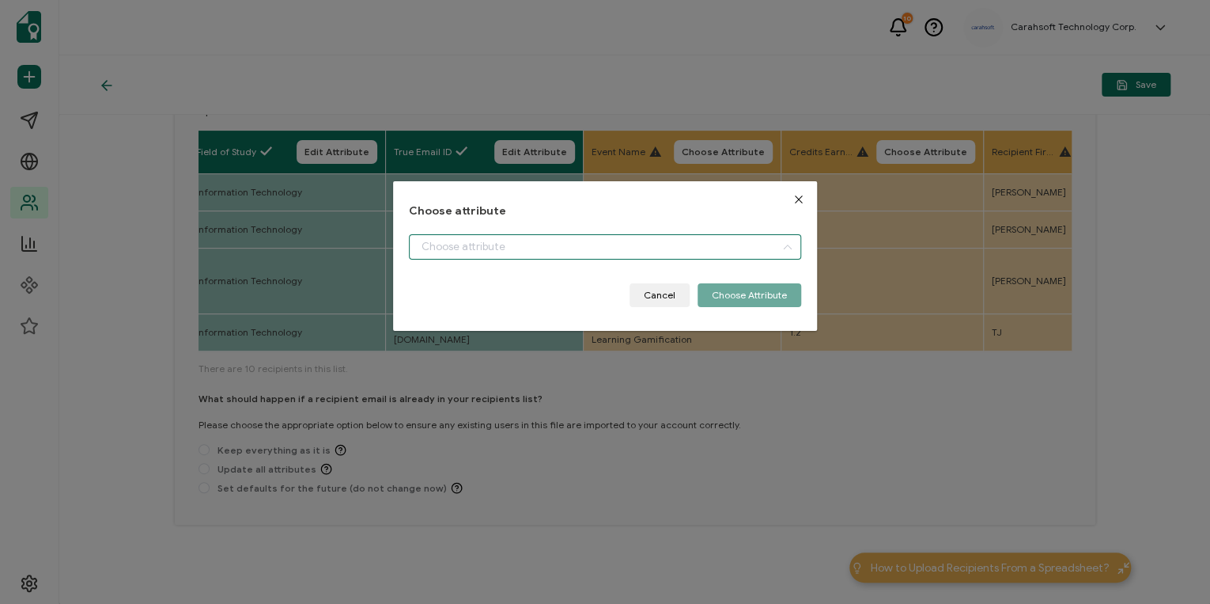
click at [602, 247] on input "dialog" at bounding box center [605, 246] width 392 height 25
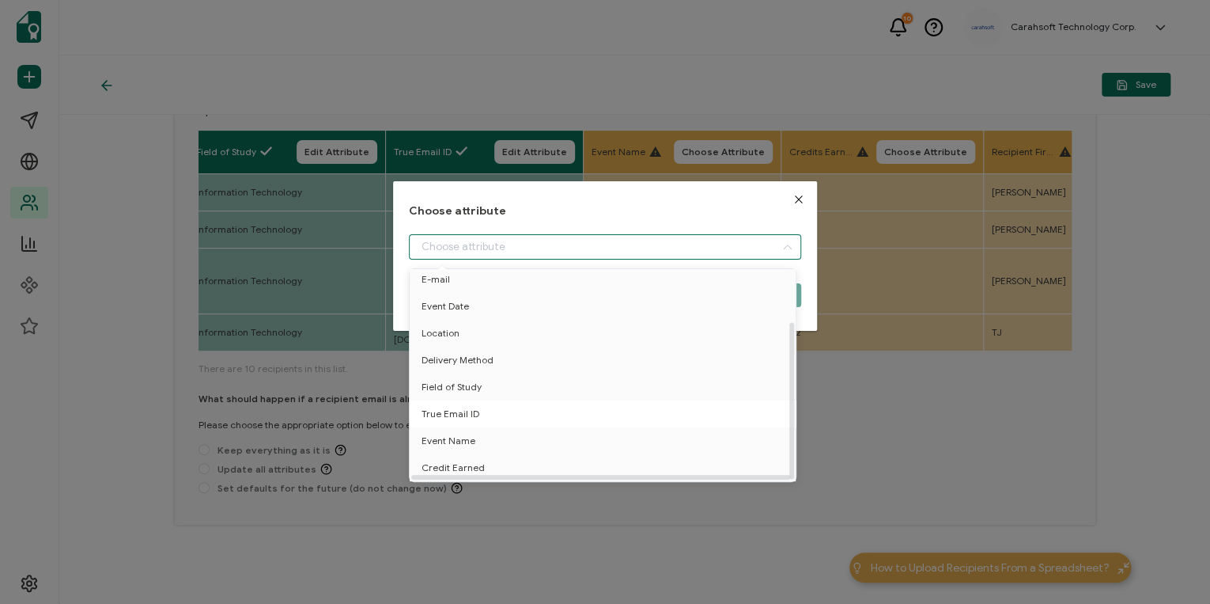
scroll to position [69, 0]
click at [462, 375] on span "Event Name" at bounding box center [449, 440] width 54 height 27
type input "Event Name"
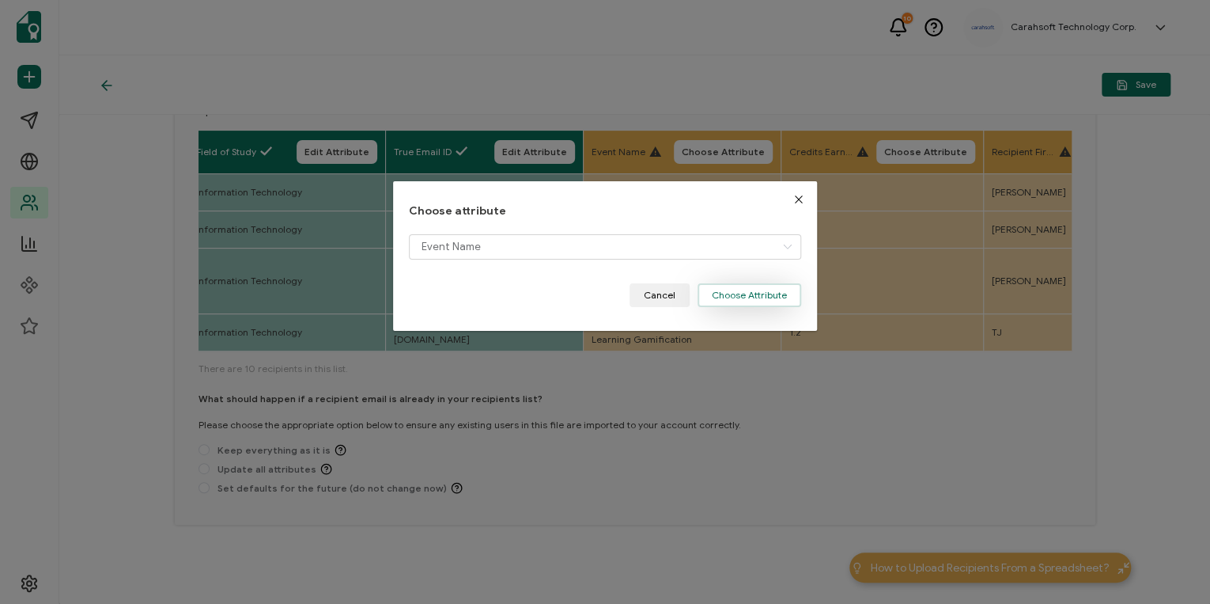
click at [744, 283] on button "Choose Attribute" at bounding box center [750, 295] width 104 height 24
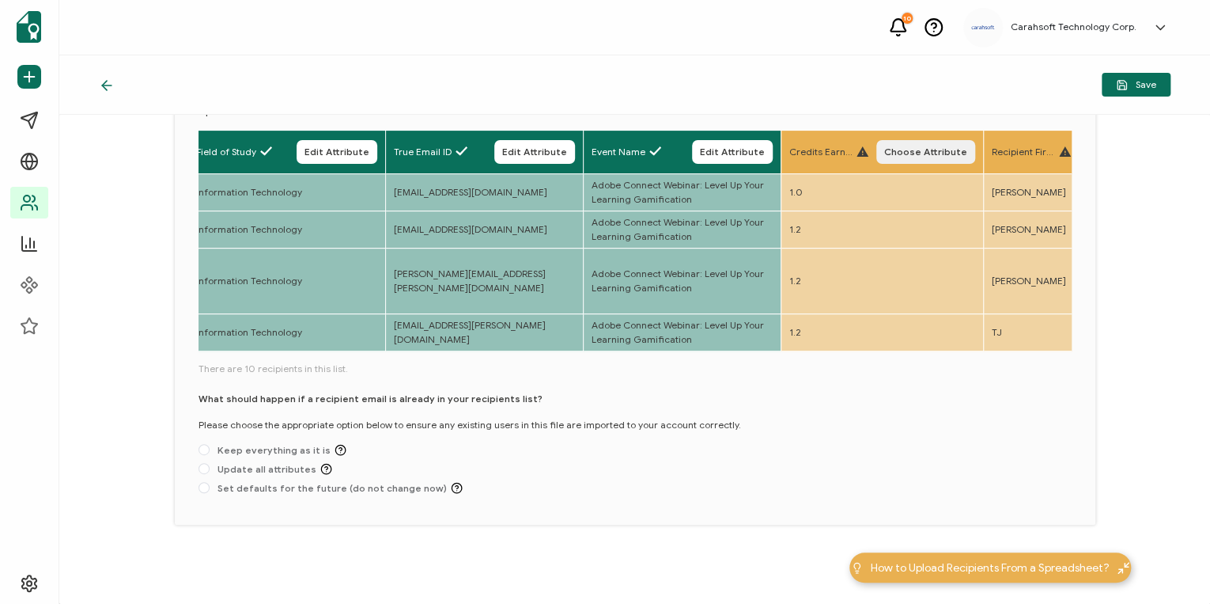
click at [804, 147] on span "Choose Attribute" at bounding box center [925, 151] width 83 height 9
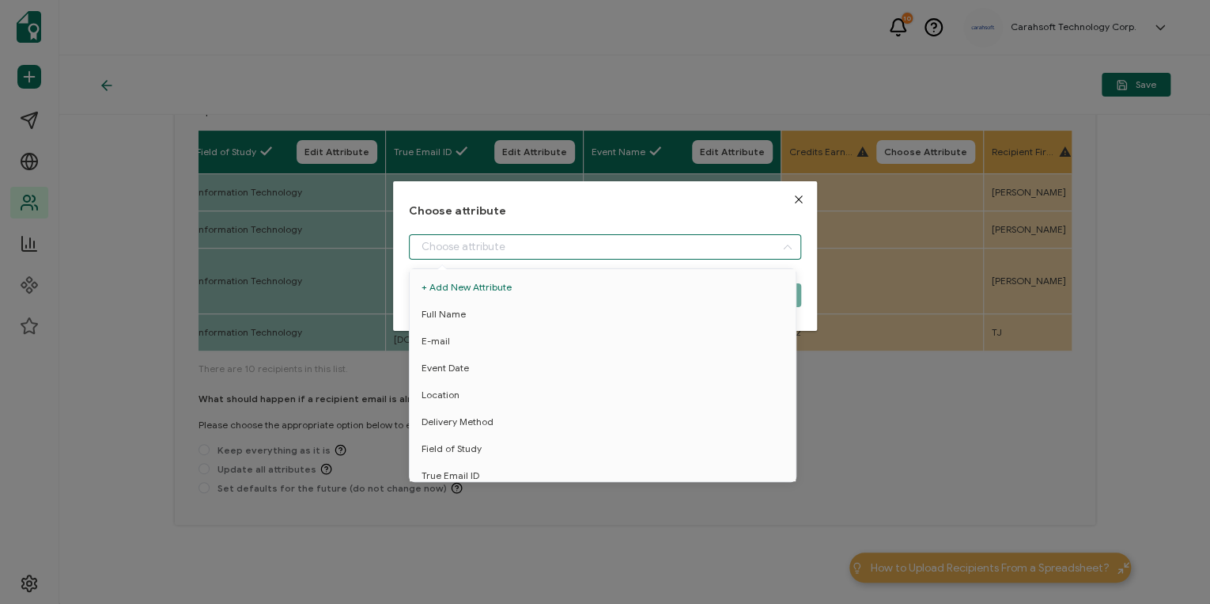
click at [704, 242] on input "dialog" at bounding box center [605, 246] width 392 height 25
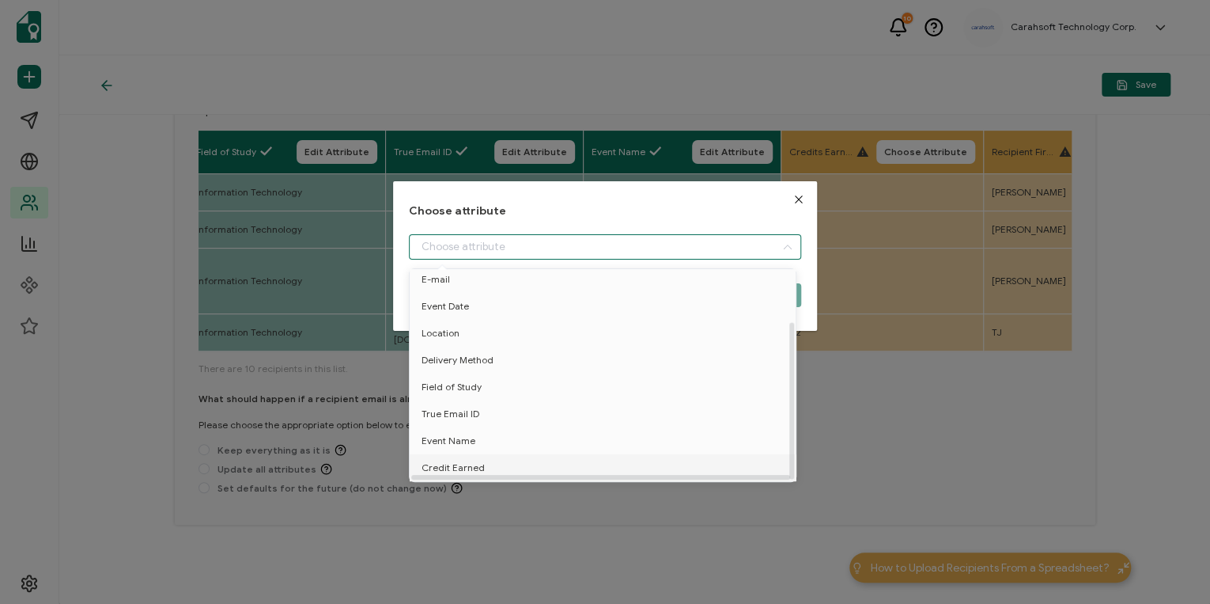
click at [441, 375] on span "Credit Earned" at bounding box center [453, 467] width 63 height 27
type input "Credit Earned"
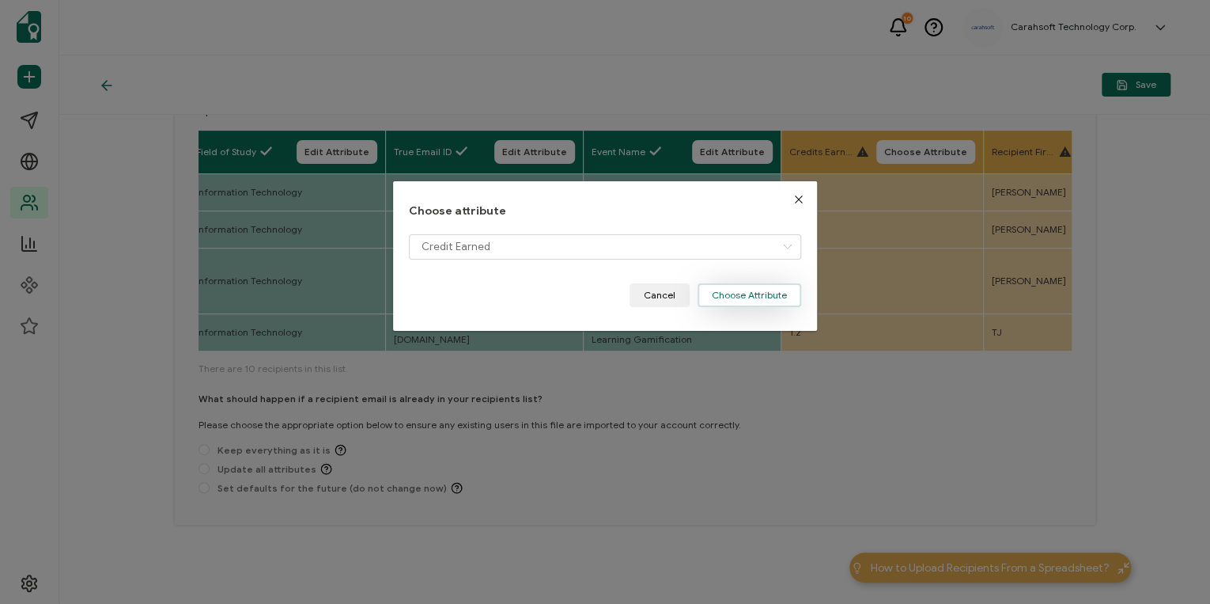
click at [753, 295] on button "Choose Attribute" at bounding box center [750, 295] width 104 height 24
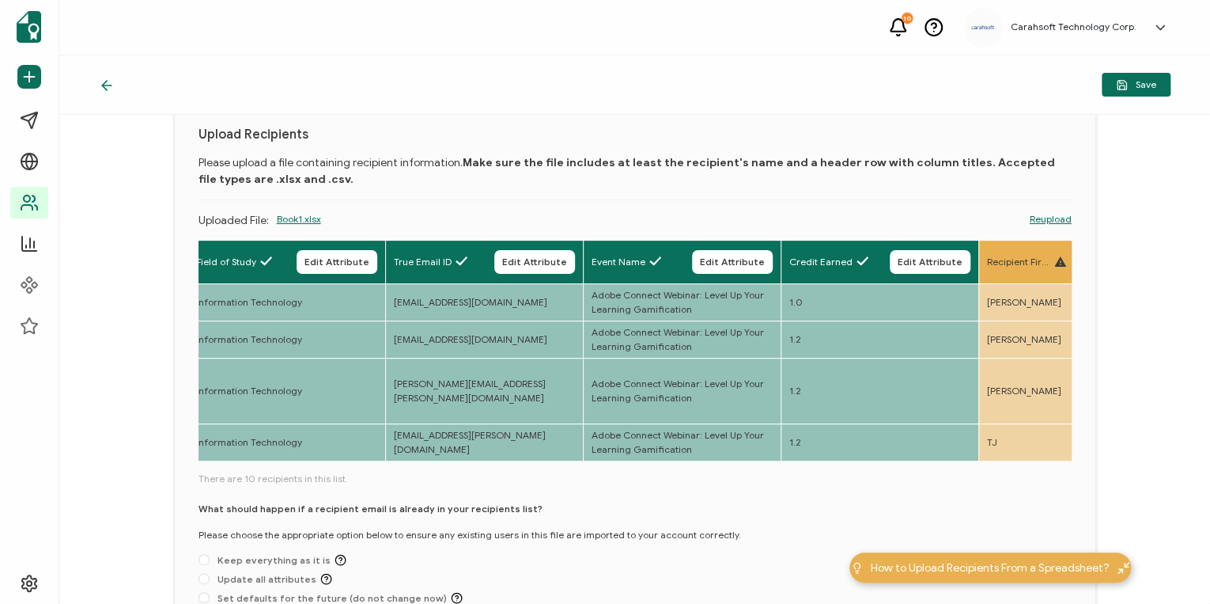
scroll to position [127, 0]
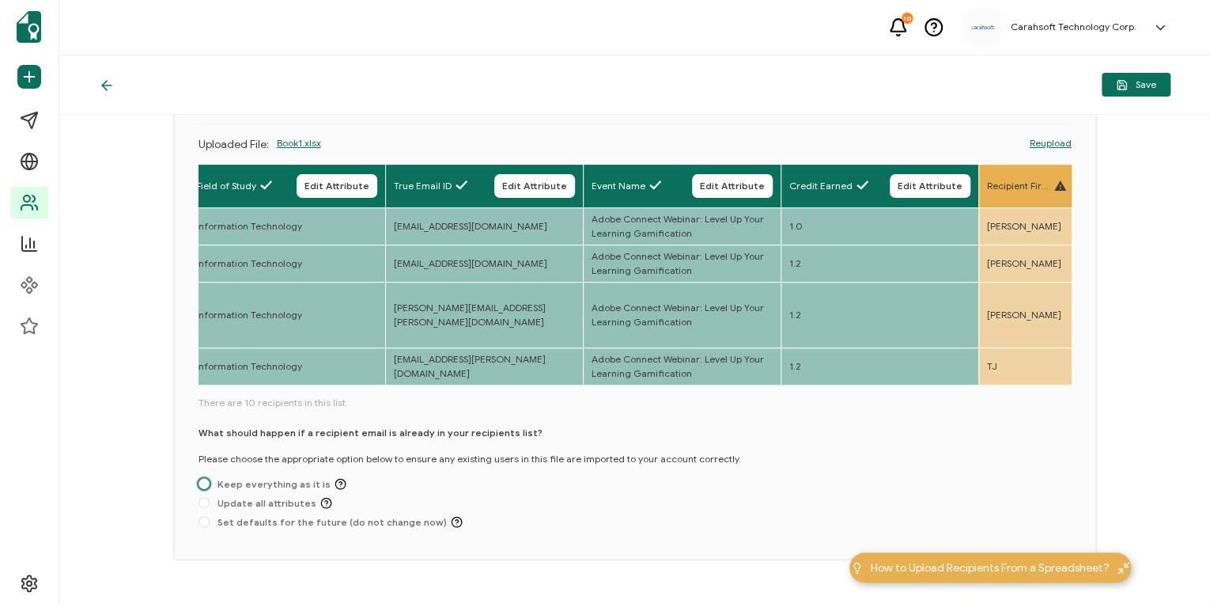
click at [210, 375] on span "Keep everything as it is" at bounding box center [278, 484] width 137 height 12
click at [210, 375] on input "Keep everything as it is" at bounding box center [204, 484] width 11 height 13
radio input "true"
click at [804, 84] on span "Save" at bounding box center [1136, 85] width 40 height 12
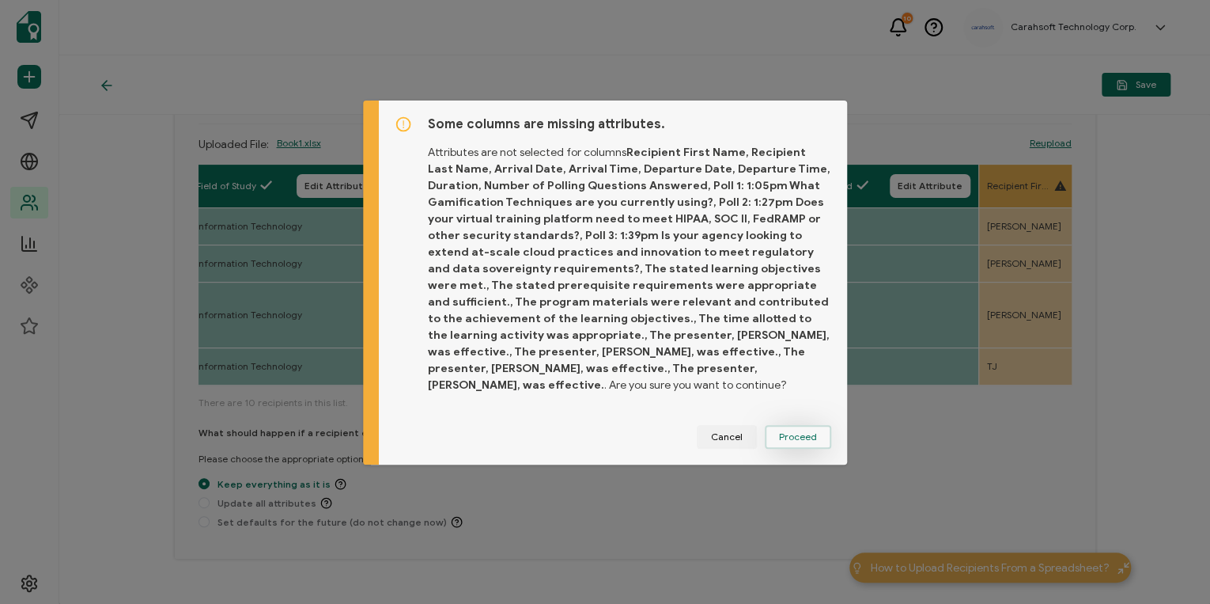
click at [804, 375] on span "Proceed" at bounding box center [798, 436] width 38 height 9
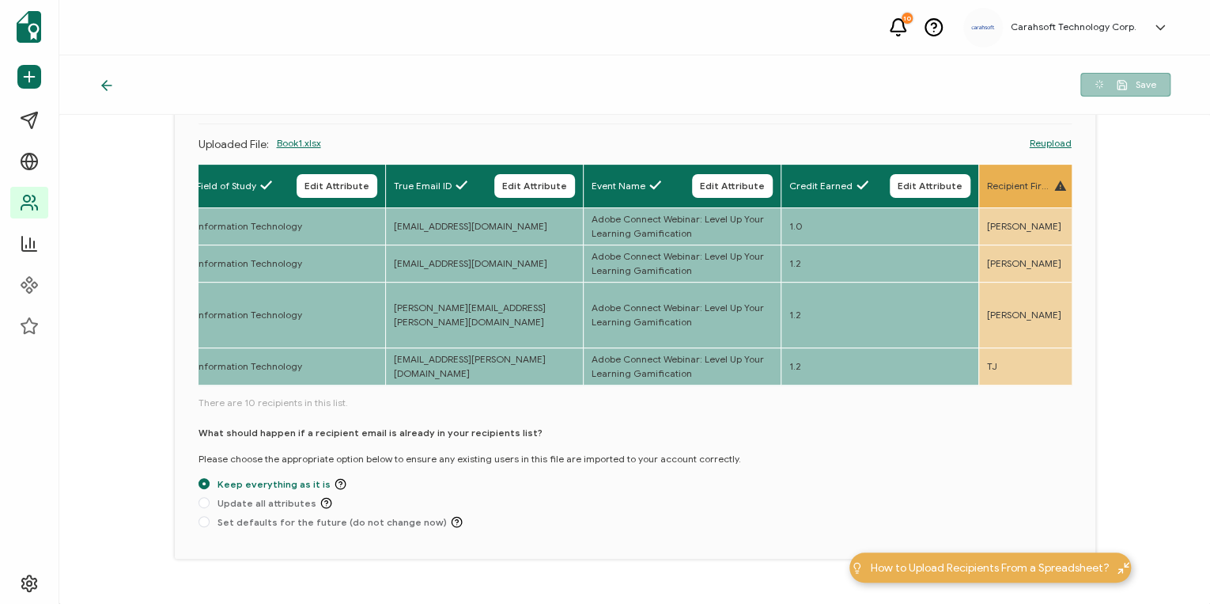
scroll to position [38, 0]
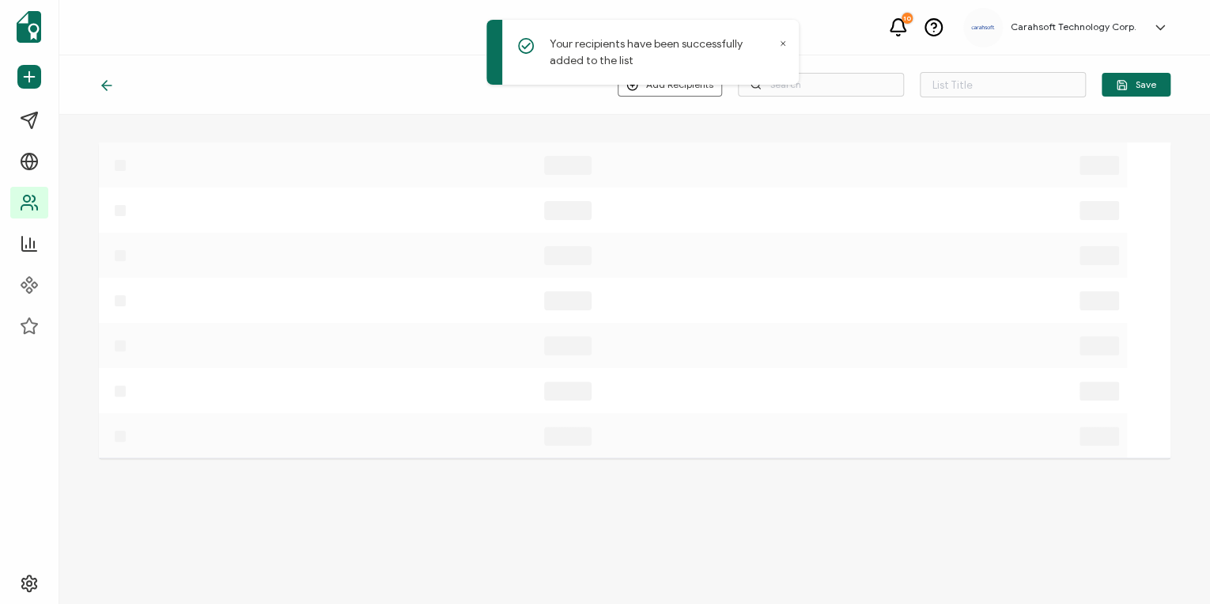
type input "List 1634"
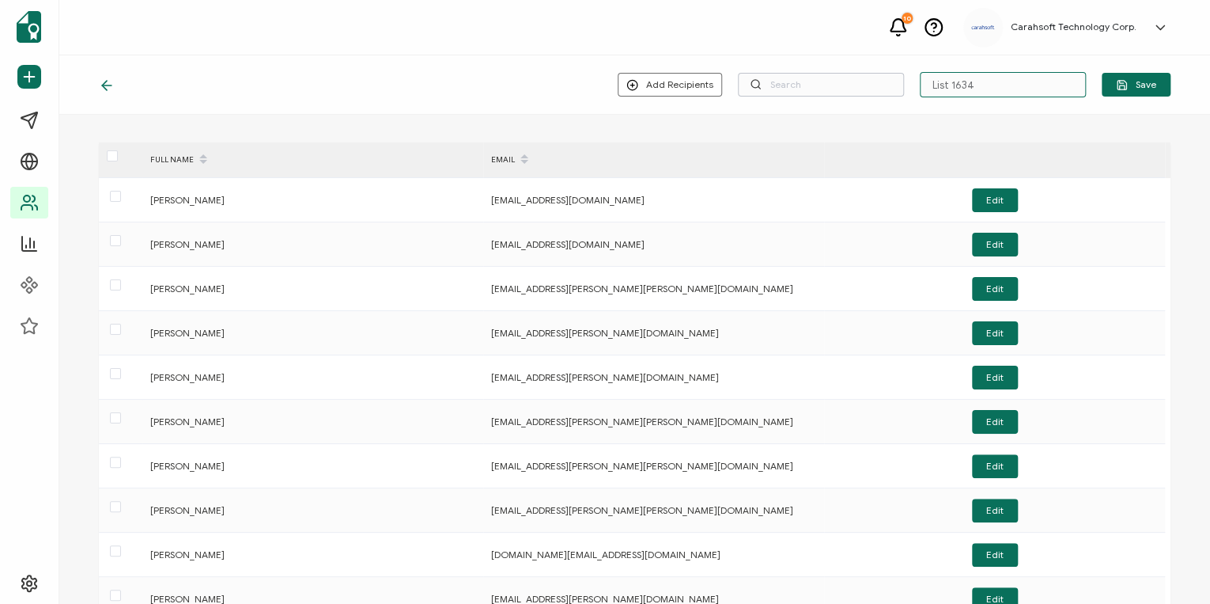
drag, startPoint x: 1003, startPoint y: 85, endPoint x: 898, endPoint y: 85, distance: 105.2
click at [804, 85] on div "Add Recipients Upload New Recipients Import from Recipients List 1634 Save" at bounding box center [894, 84] width 553 height 25
paste input "9-10-2025_72007_Adobe Webinar"
type input "9-10-2025_72007_Adobe Webinar"
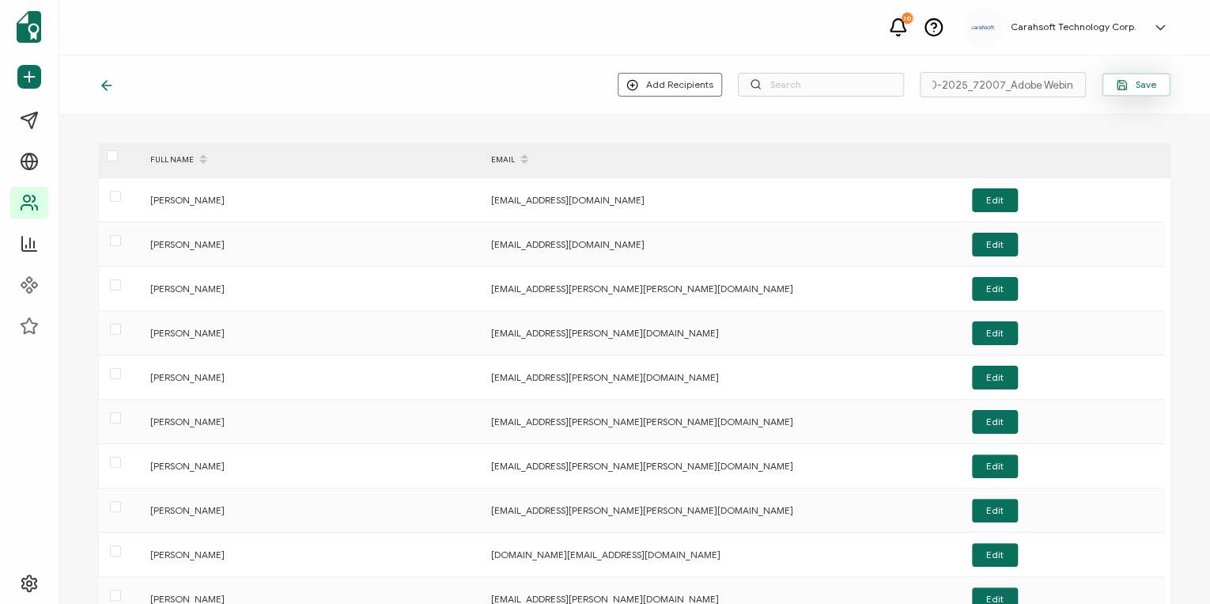
click at [804, 94] on button "Save" at bounding box center [1136, 85] width 69 height 24
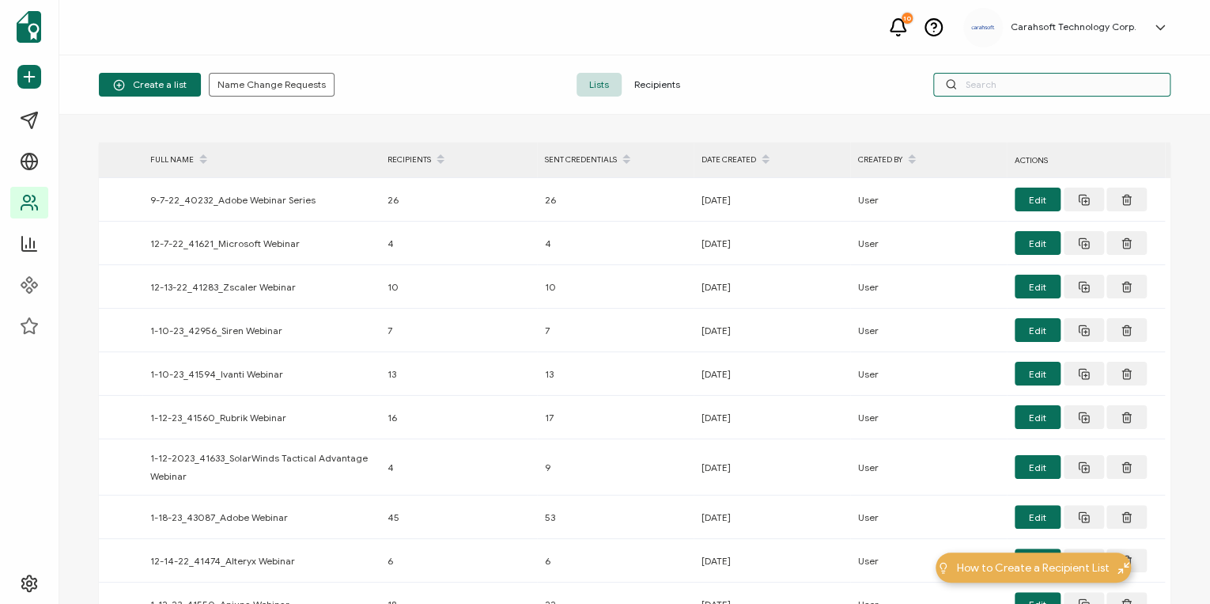
click at [804, 78] on input "text" at bounding box center [1052, 85] width 237 height 24
paste input "9-10-2025_72007_Adobe Webinar"
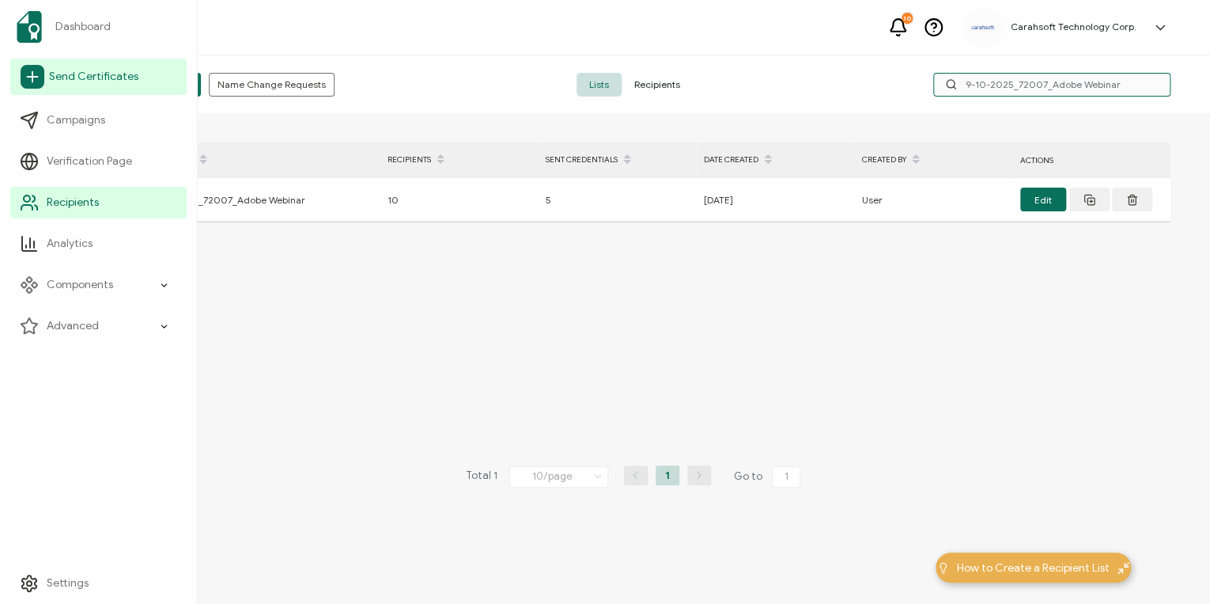
type input "9-10-2025_72007_Adobe Webinar"
click at [89, 93] on link "Send Certificates" at bounding box center [98, 77] width 176 height 36
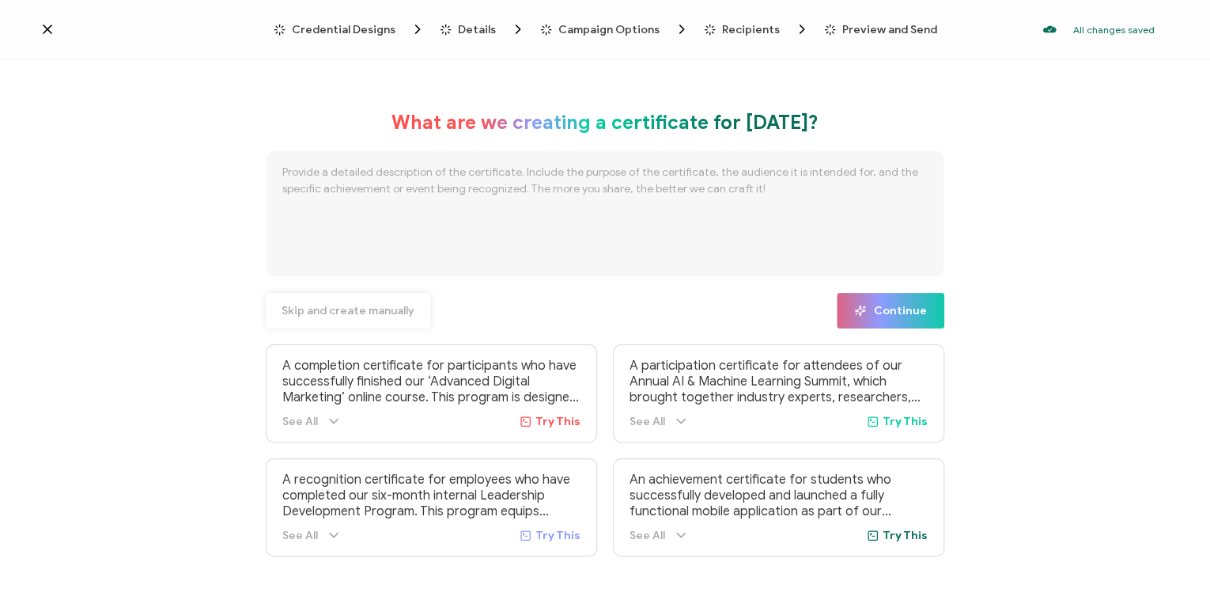
click at [331, 314] on span "Skip and create manually" at bounding box center [348, 310] width 133 height 11
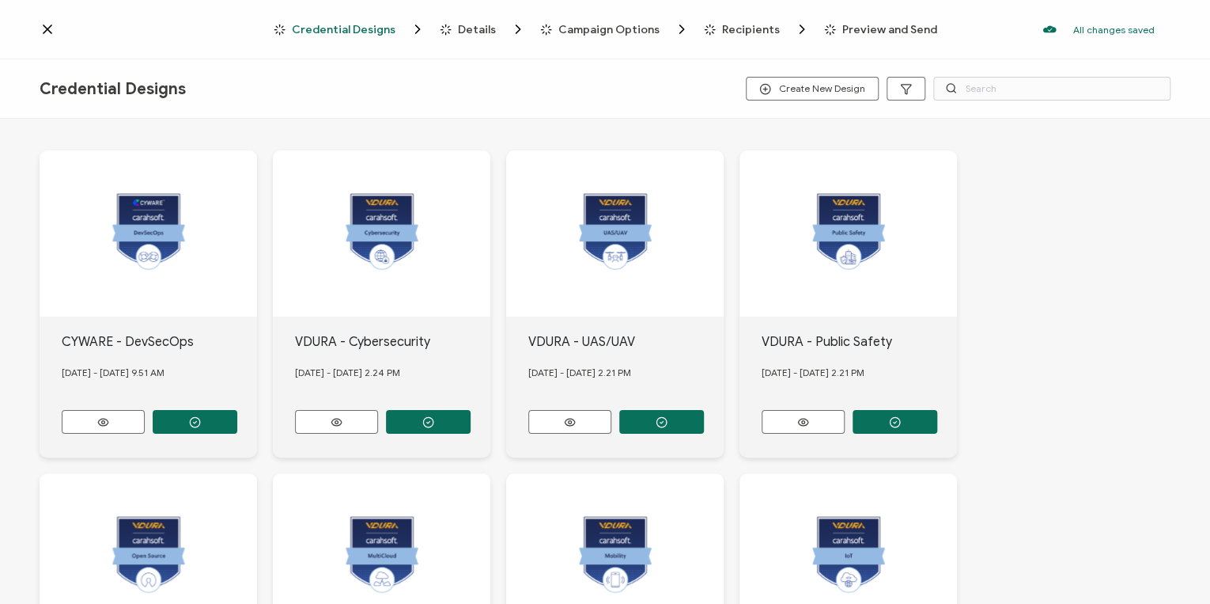
click at [370, 32] on span "Credential Designs" at bounding box center [344, 30] width 104 height 12
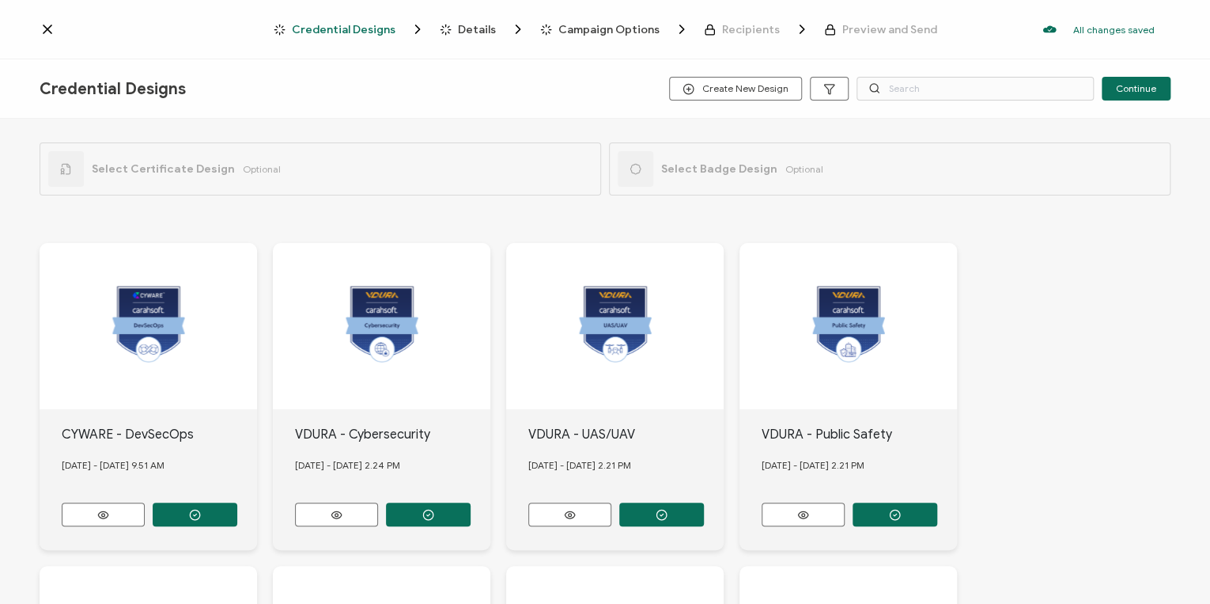
click at [50, 28] on icon at bounding box center [48, 29] width 16 height 16
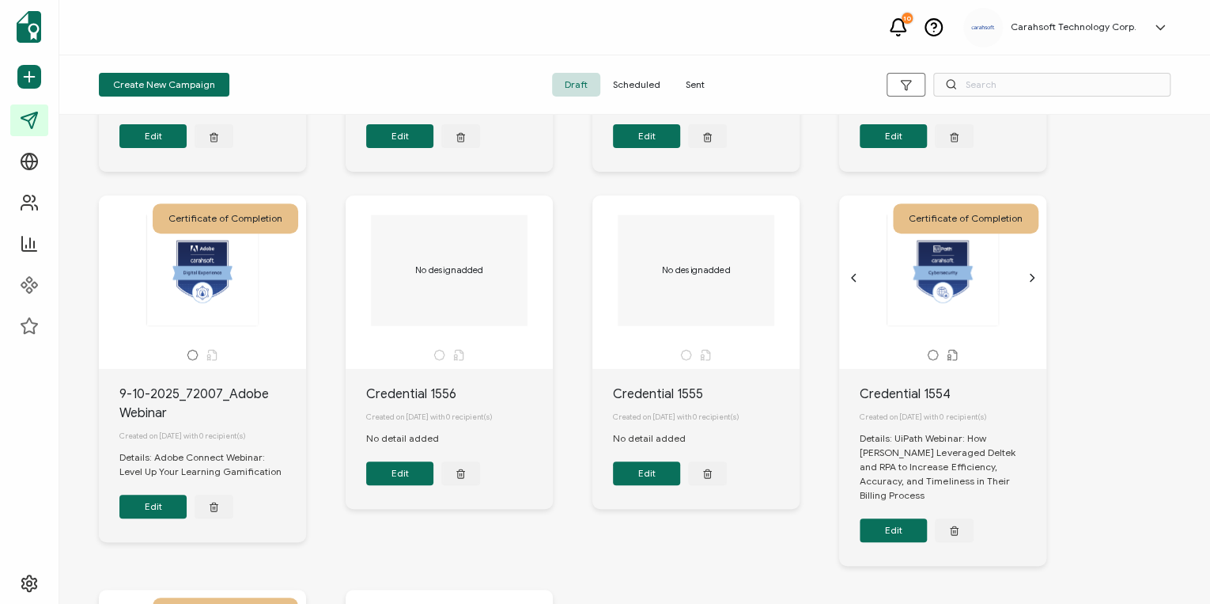
scroll to position [316, 0]
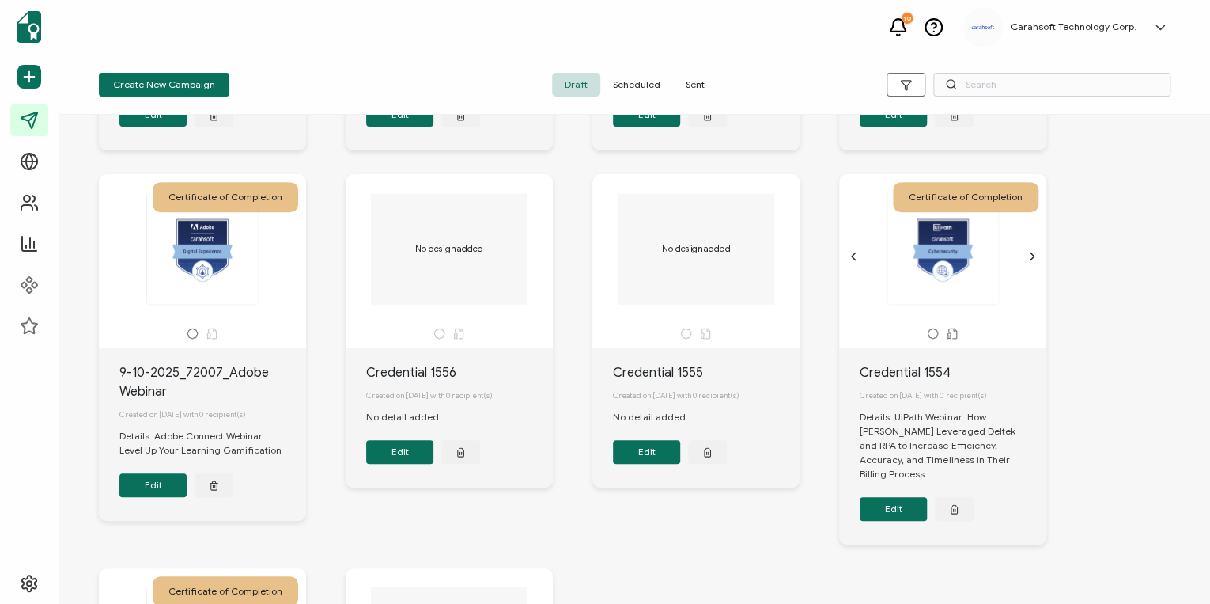
click at [155, 375] on button "Edit" at bounding box center [152, 485] width 67 height 24
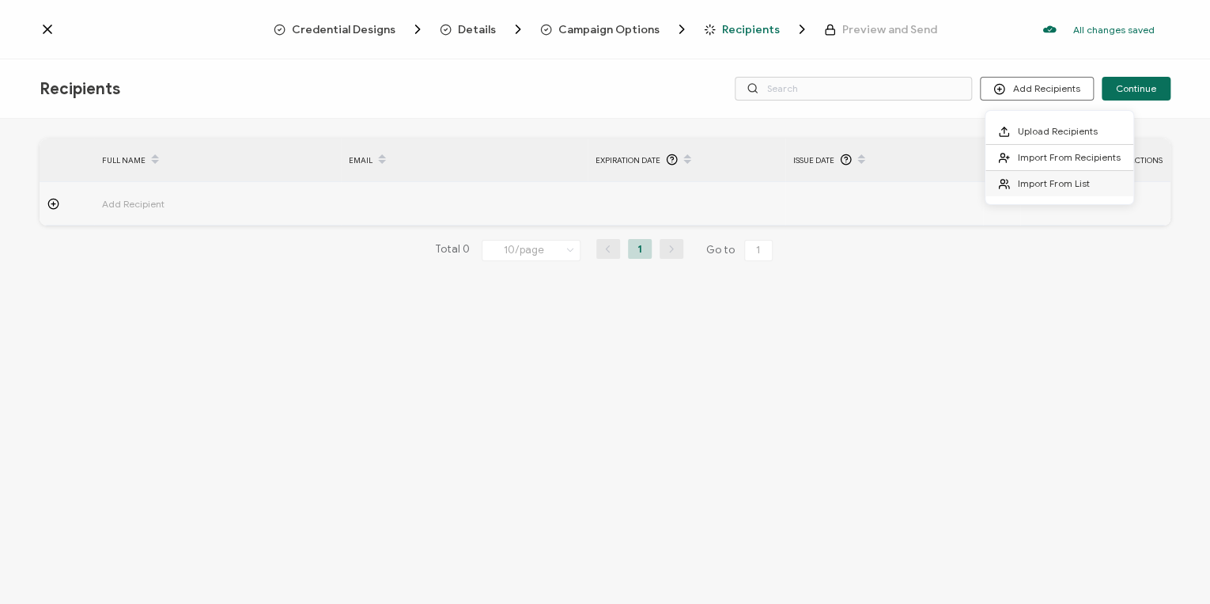
click at [804, 188] on span "Import From List" at bounding box center [1054, 183] width 72 height 12
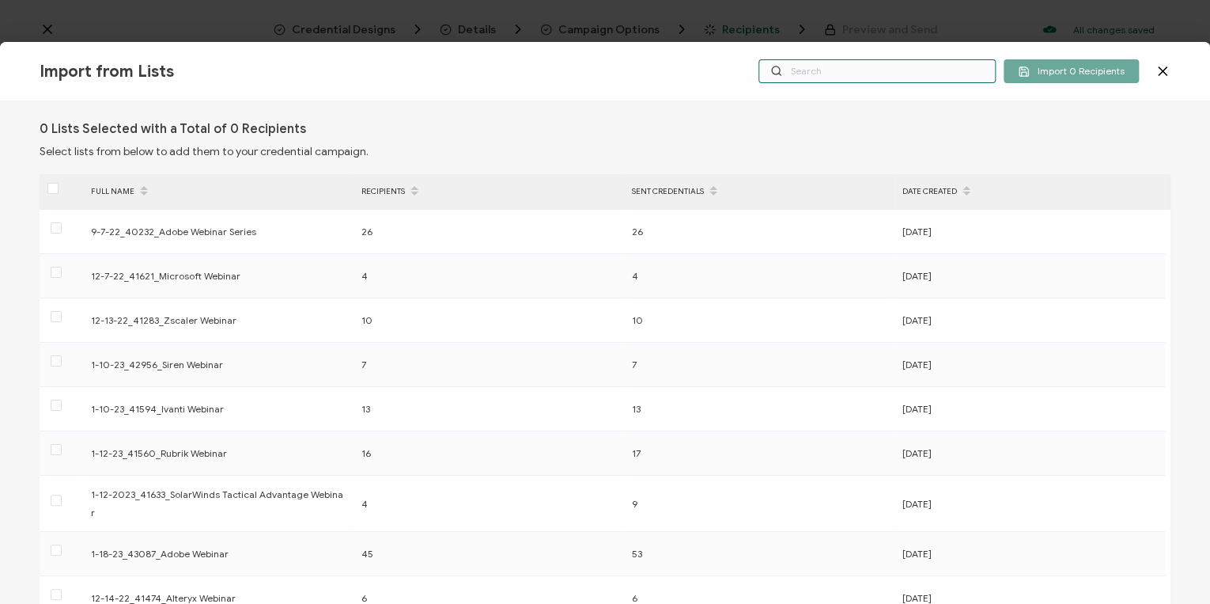
click at [804, 70] on input "text" at bounding box center [877, 71] width 237 height 24
paste input "9-10-2025_72007_Adobe Webinar"
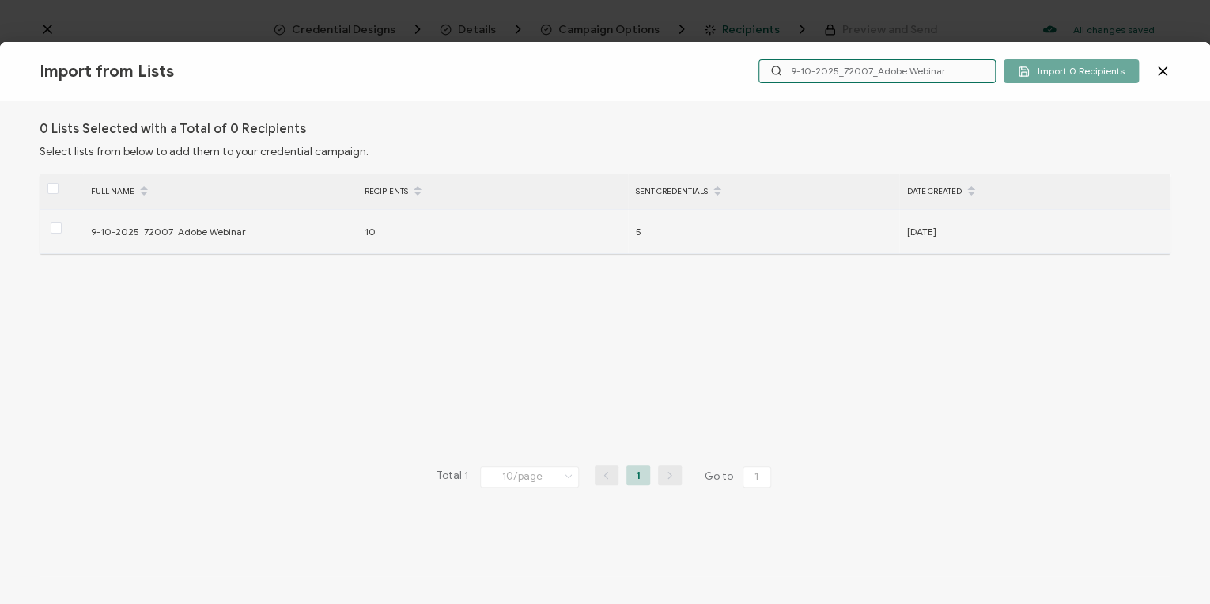
type input "9-10-2025_72007_Adobe Webinar"
click at [63, 231] on div at bounding box center [62, 231] width 44 height 25
click at [49, 225] on div at bounding box center [62, 231] width 44 height 25
click at [45, 231] on div at bounding box center [62, 231] width 44 height 25
click at [52, 229] on span at bounding box center [56, 227] width 11 height 11
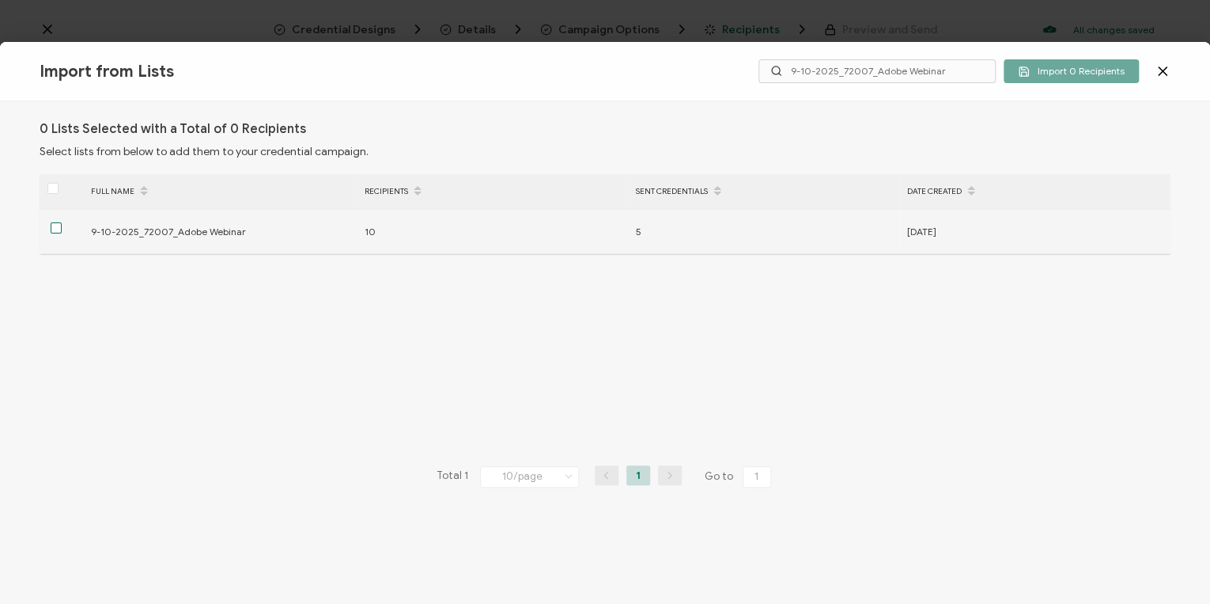
click at [62, 222] on input "checkbox" at bounding box center [62, 222] width 0 height 0
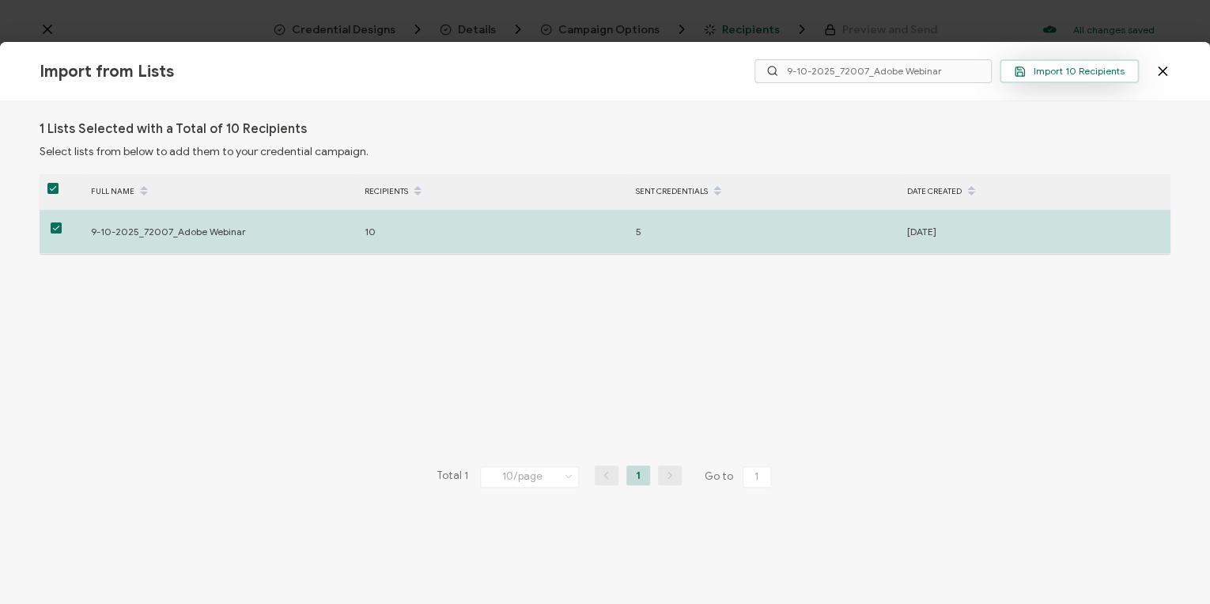
click at [804, 78] on button "Import 10 Recipients" at bounding box center [1069, 71] width 139 height 24
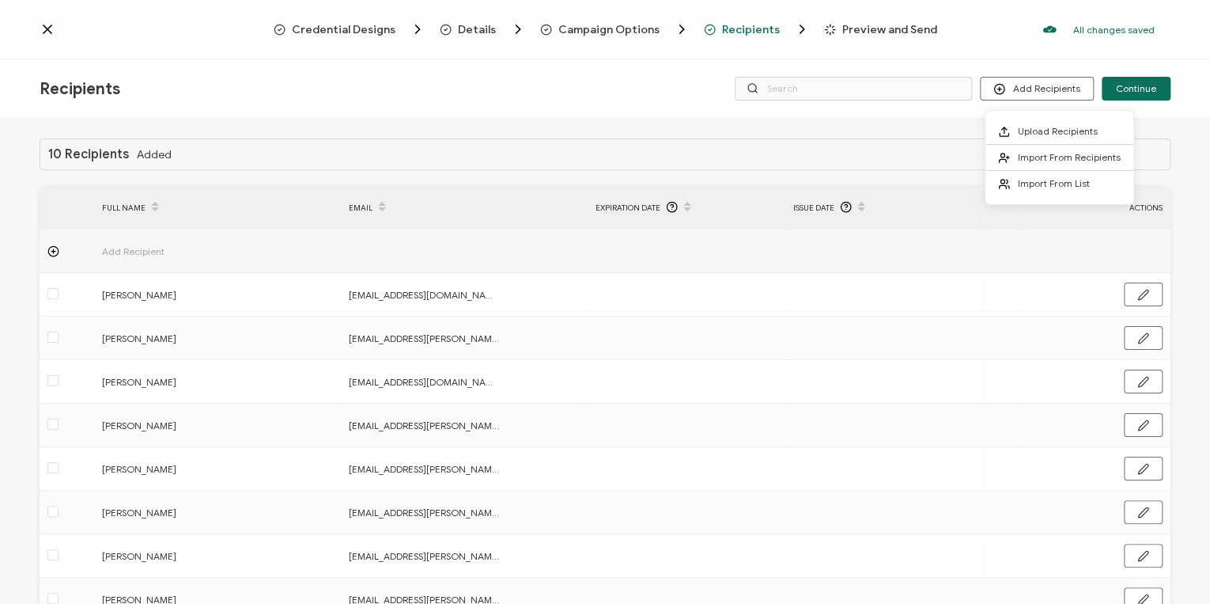
drag, startPoint x: 1052, startPoint y: 78, endPoint x: 1005, endPoint y: 40, distance: 60.3
click at [804, 40] on div "All changes saved We save your content automatically as you keep working. Chang…" at bounding box center [1055, 29] width 234 height 32
click at [804, 91] on span "Continue" at bounding box center [1136, 88] width 40 height 9
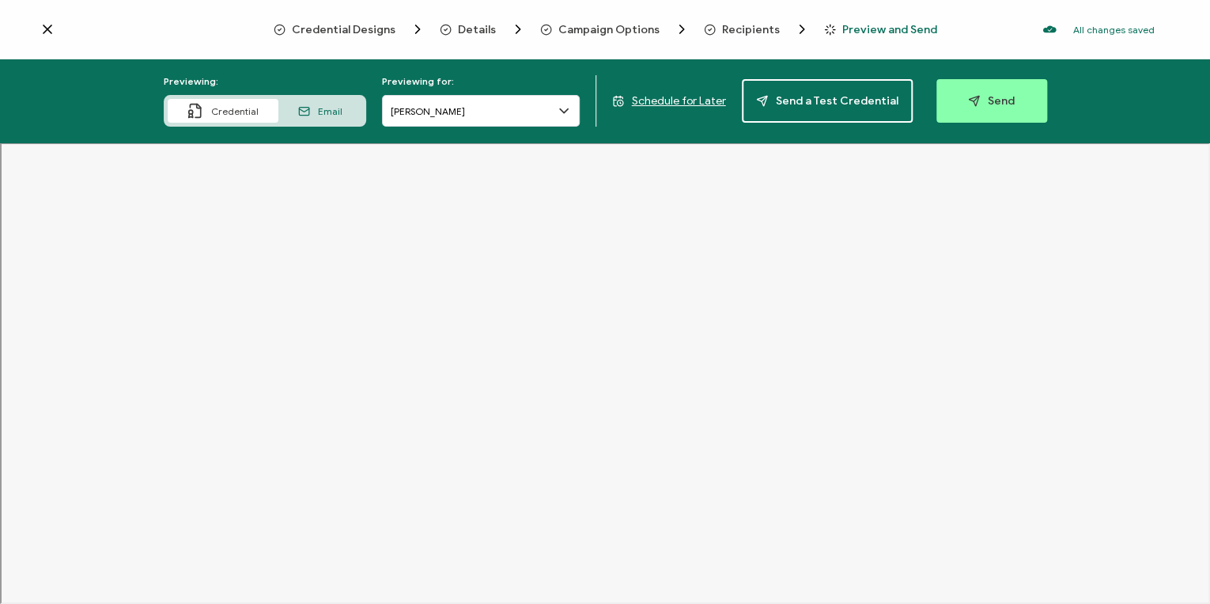
click at [52, 31] on icon at bounding box center [48, 29] width 16 height 16
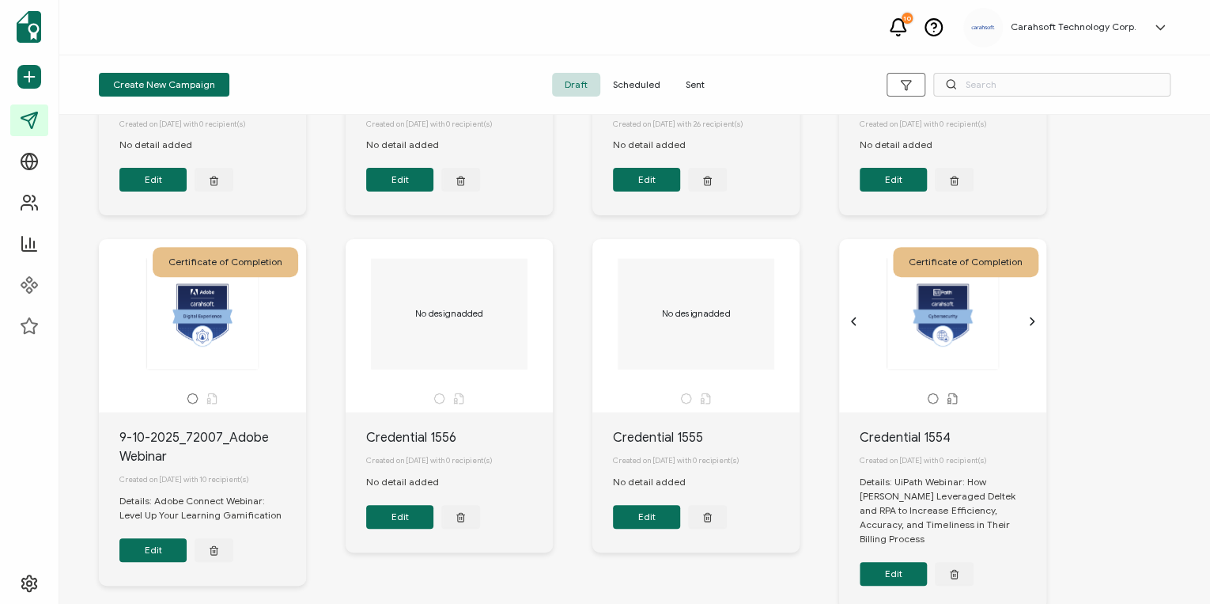
scroll to position [253, 0]
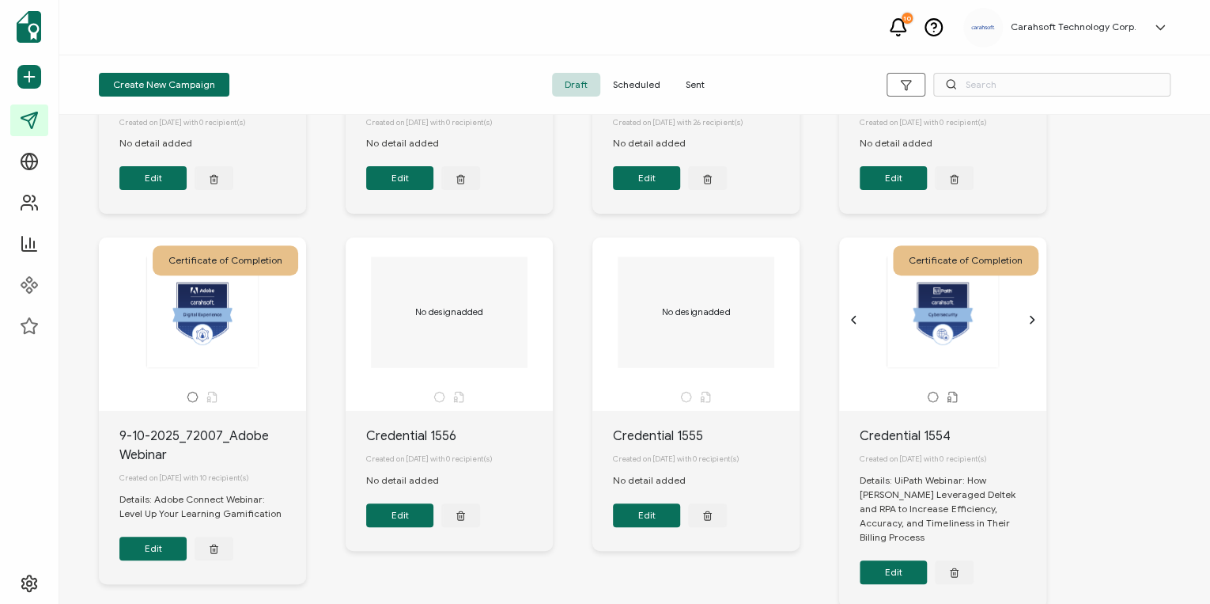
click at [161, 375] on button "Edit" at bounding box center [152, 548] width 67 height 24
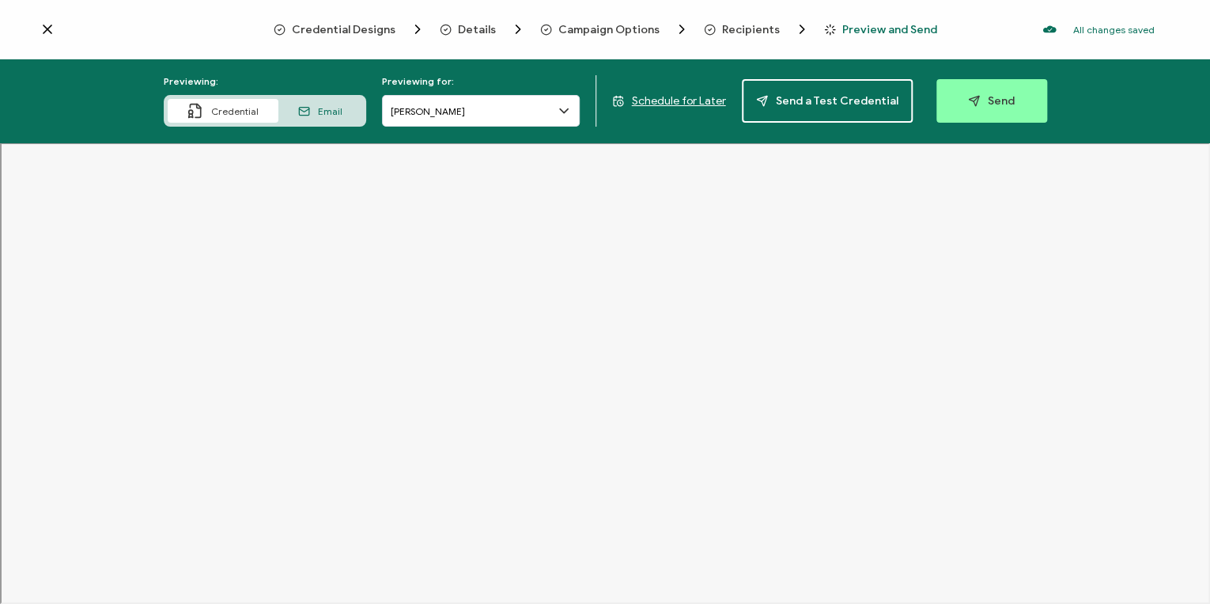
click at [383, 31] on span "Credential Designs" at bounding box center [344, 30] width 104 height 12
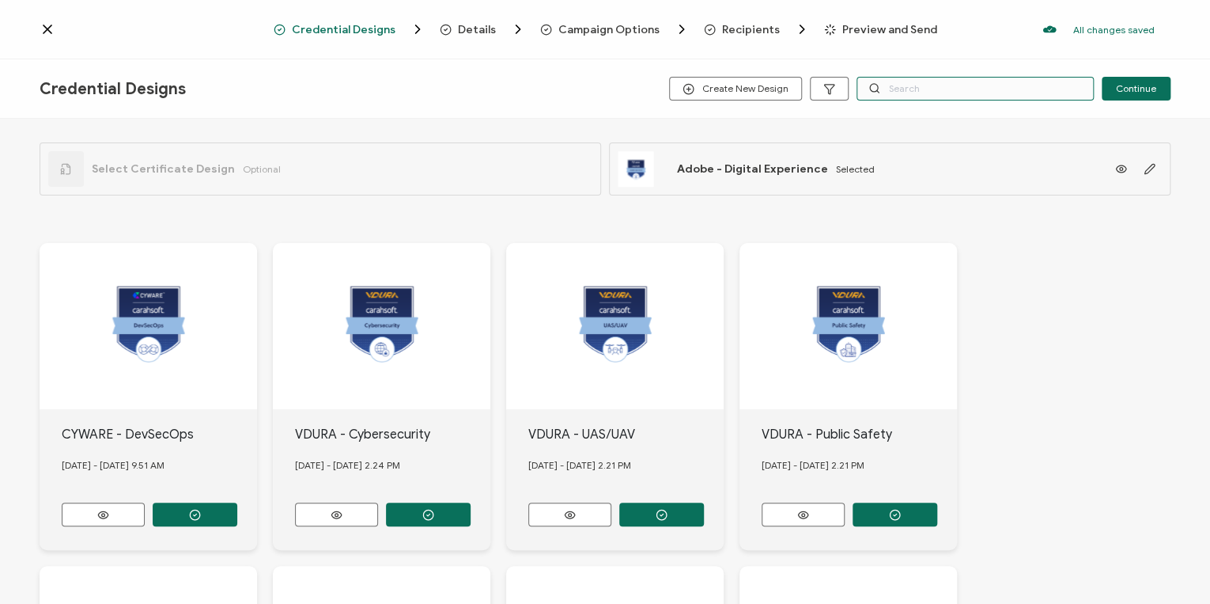
click at [804, 95] on input "text" at bounding box center [975, 89] width 237 height 24
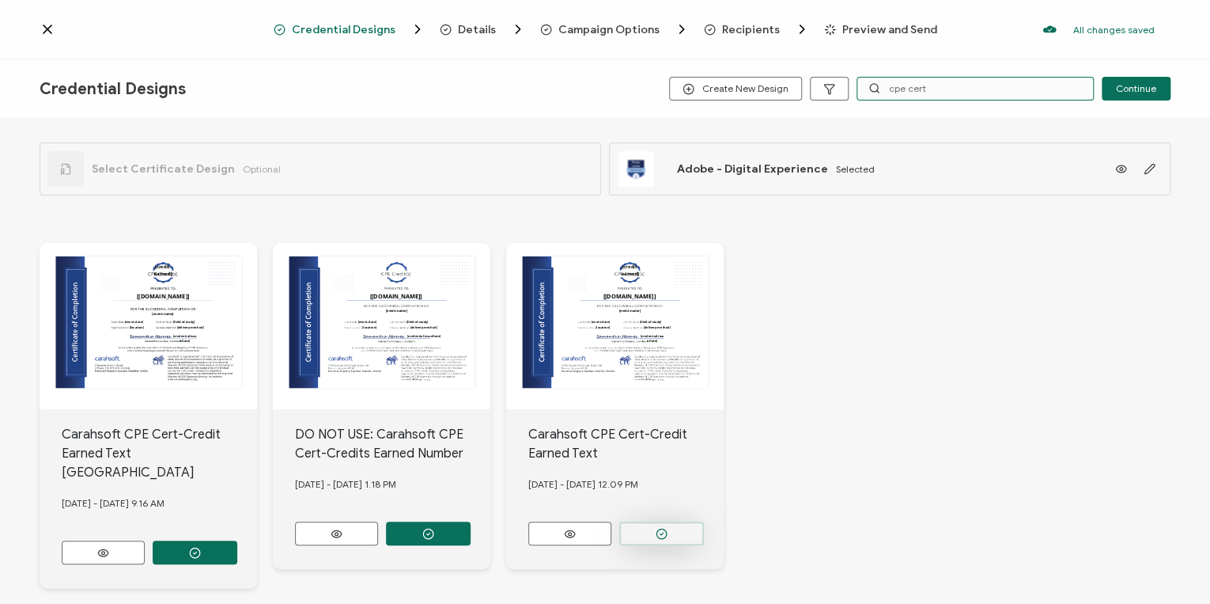
type input "cpe cert"
click at [678, 375] on button "button" at bounding box center [661, 533] width 85 height 24
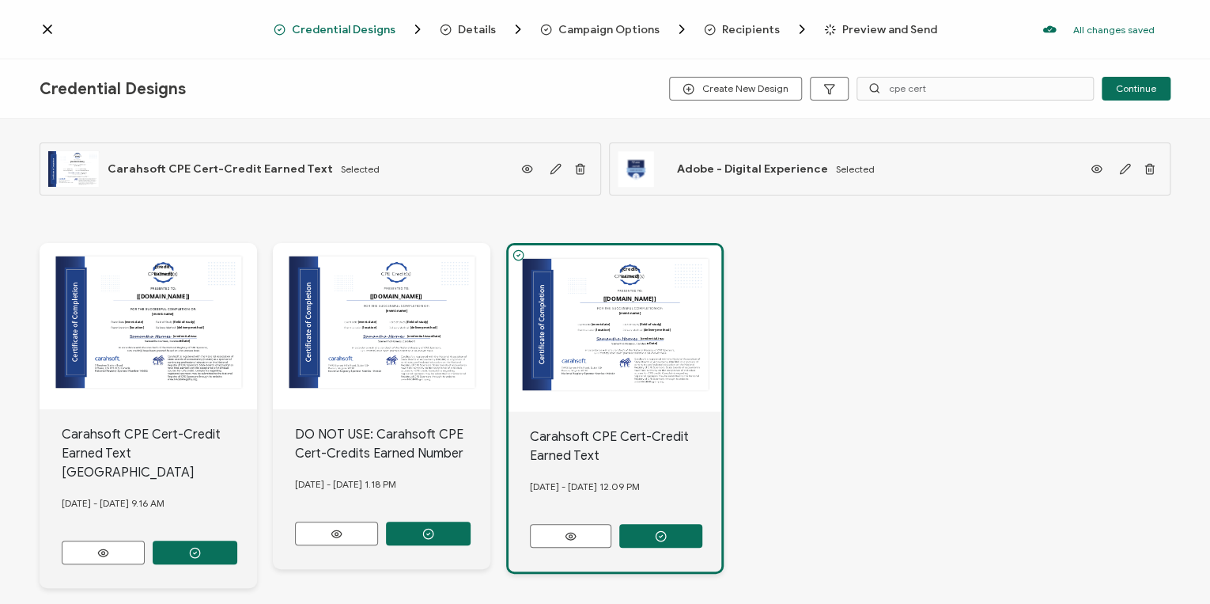
click at [476, 32] on span "Details" at bounding box center [477, 30] width 38 height 12
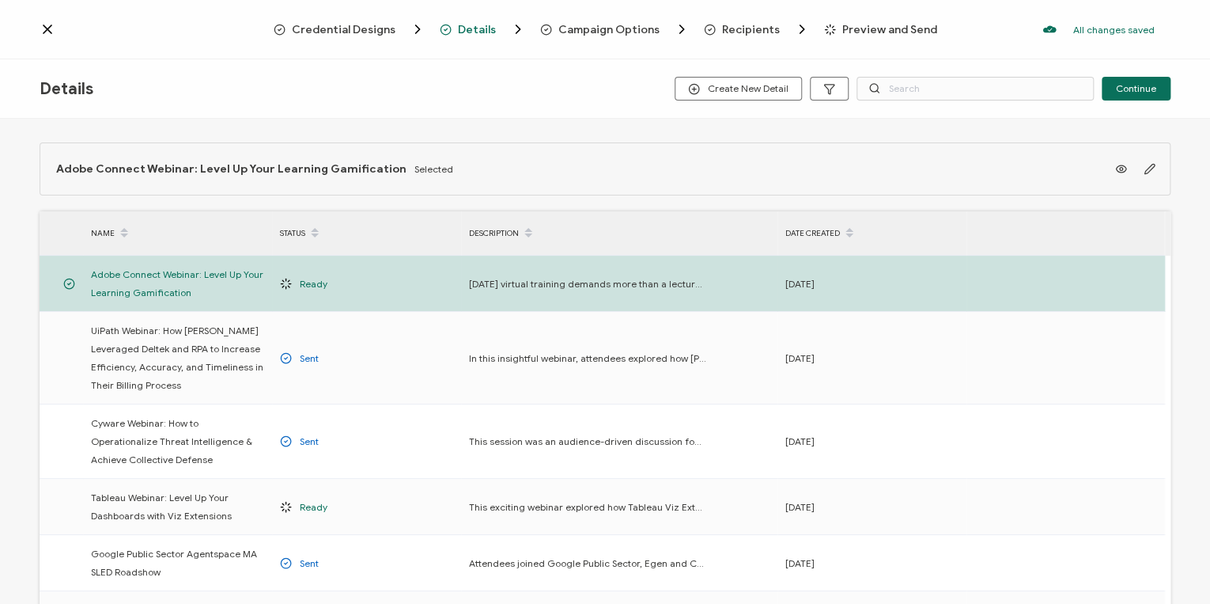
click at [595, 30] on span "Campaign Options" at bounding box center [609, 30] width 101 height 12
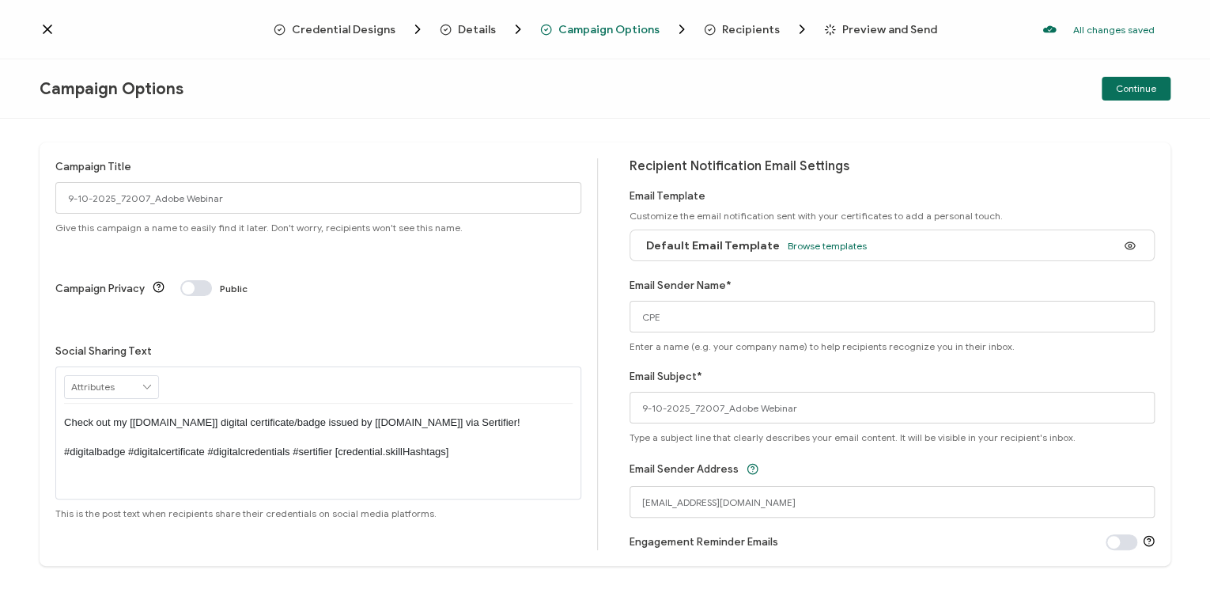
click at [730, 25] on span "Recipients" at bounding box center [751, 30] width 58 height 12
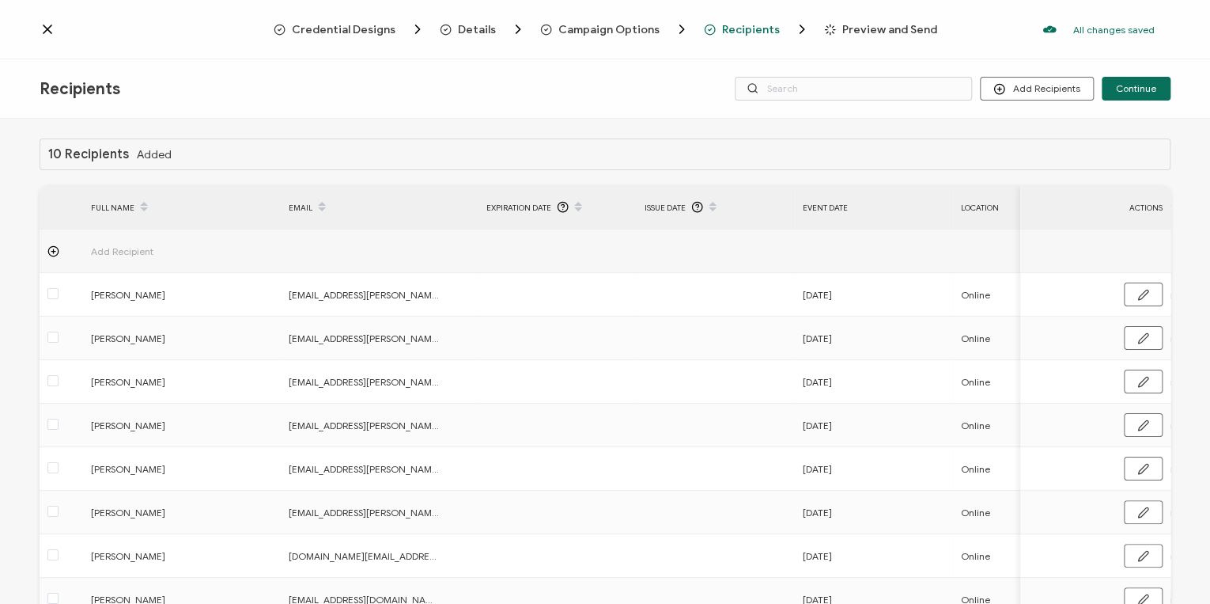
click at [804, 28] on span "Preview and Send" at bounding box center [890, 30] width 95 height 12
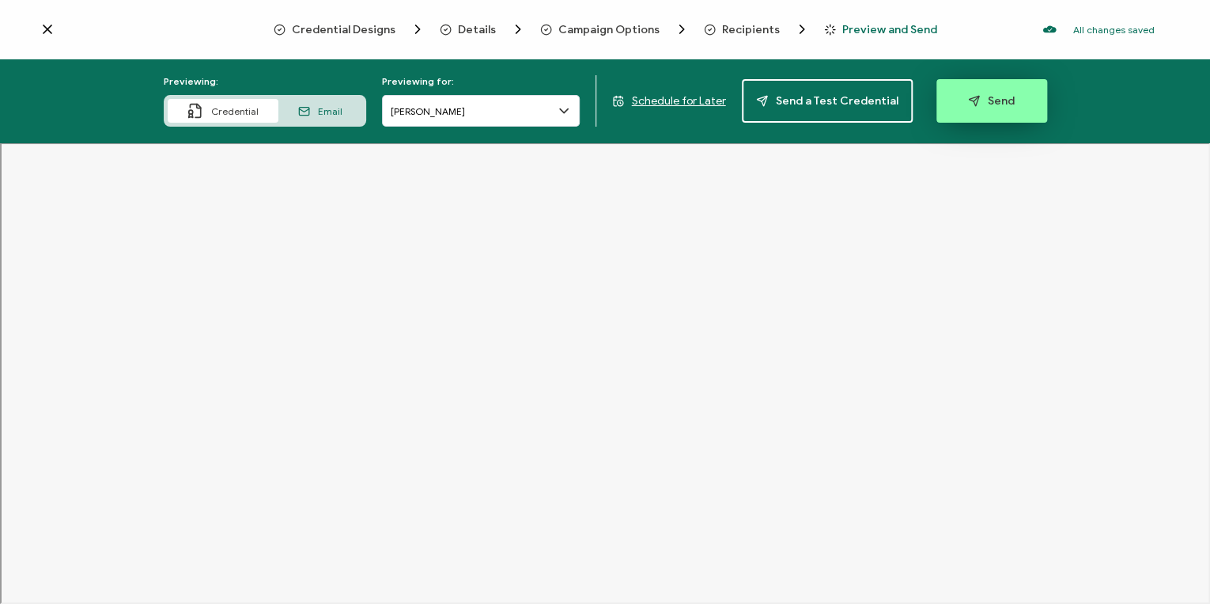
click at [804, 98] on span "Send" at bounding box center [991, 101] width 47 height 12
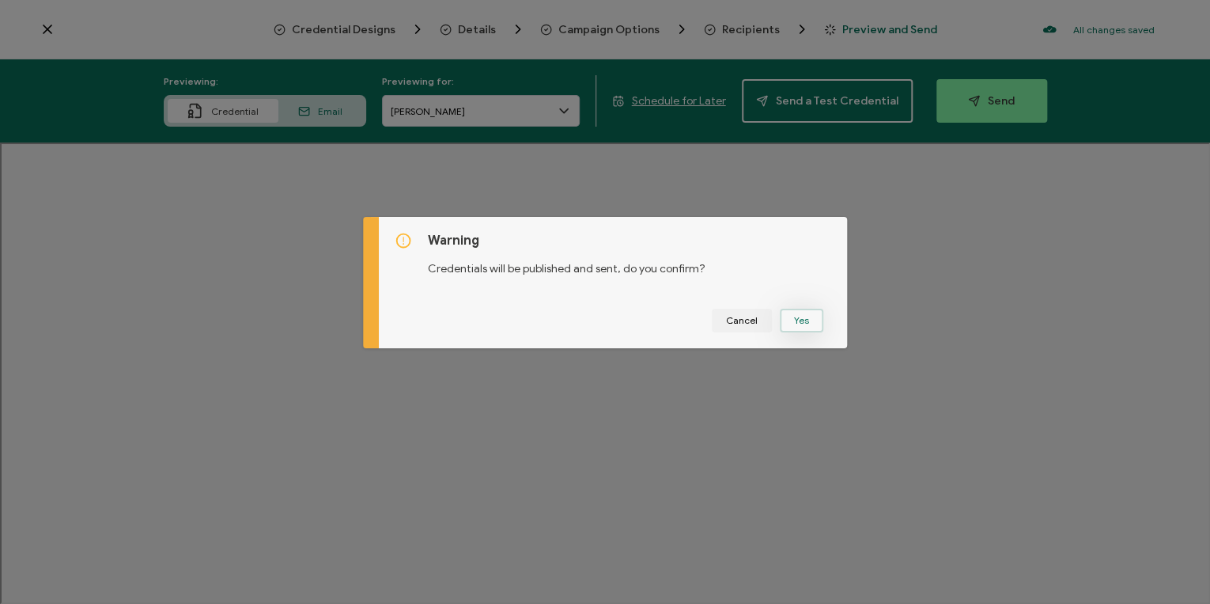
click at [801, 319] on button "Yes" at bounding box center [802, 321] width 44 height 24
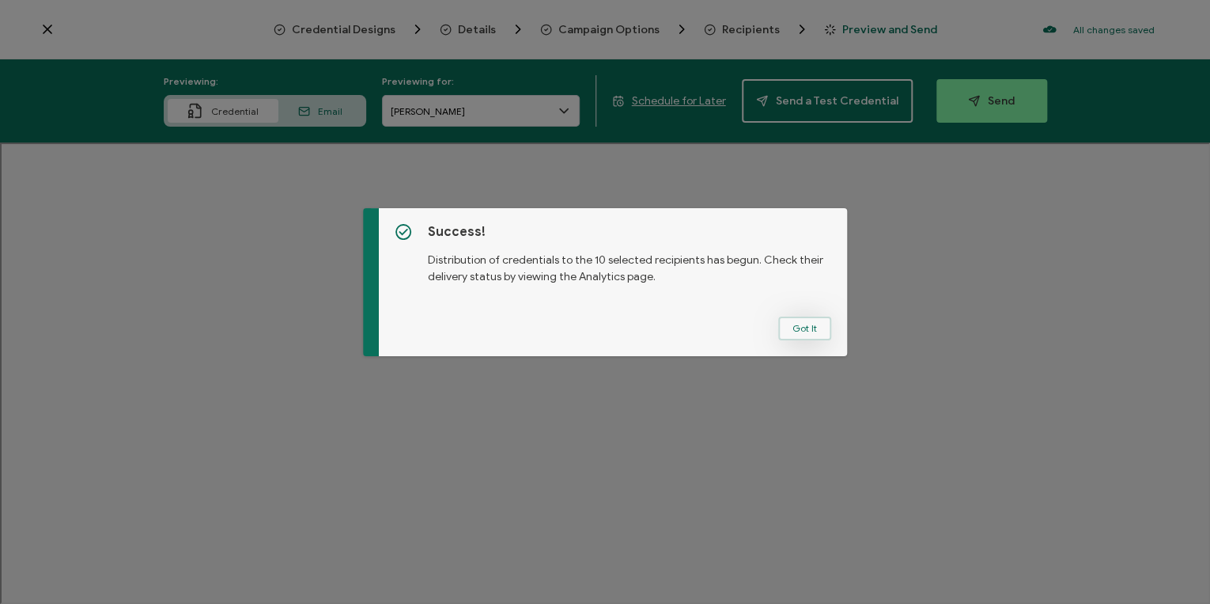
click at [797, 336] on button "Got It" at bounding box center [804, 328] width 53 height 24
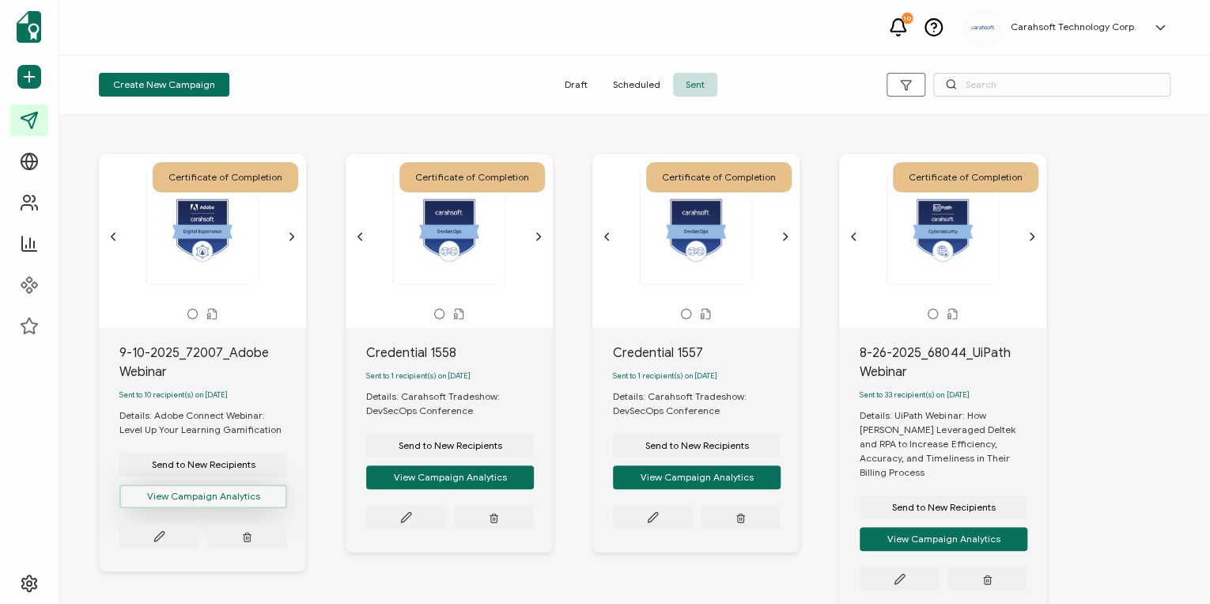
click at [241, 375] on button "View Campaign Analytics" at bounding box center [203, 496] width 168 height 24
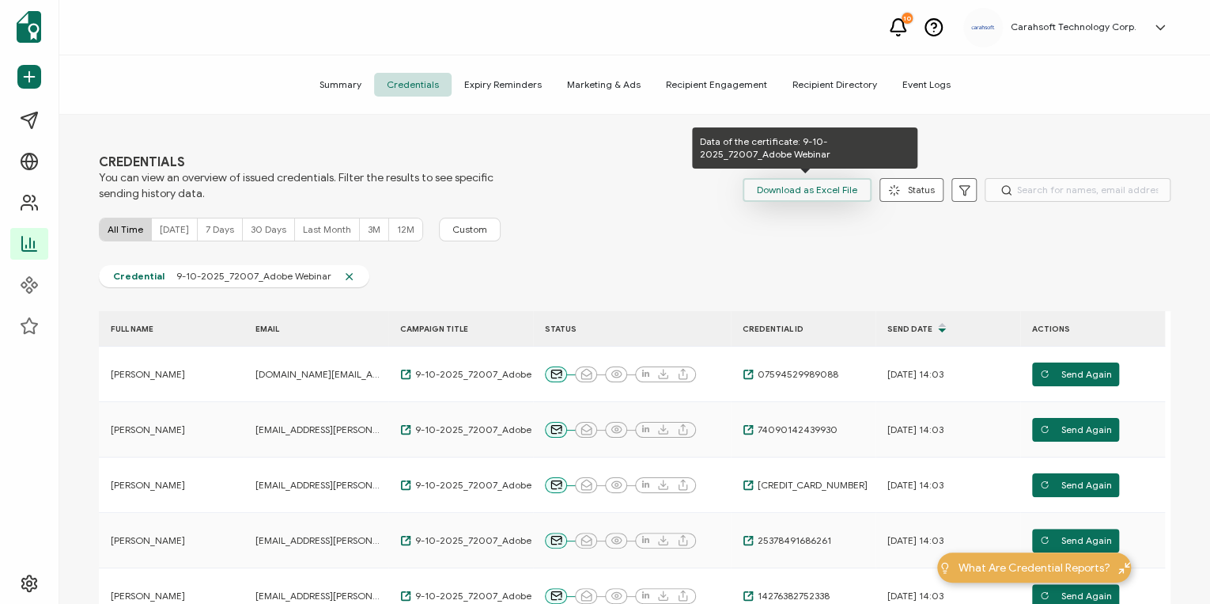
click at [785, 193] on span "Download as Excel File" at bounding box center [807, 190] width 100 height 24
